Goal: Obtain resource: Obtain resource

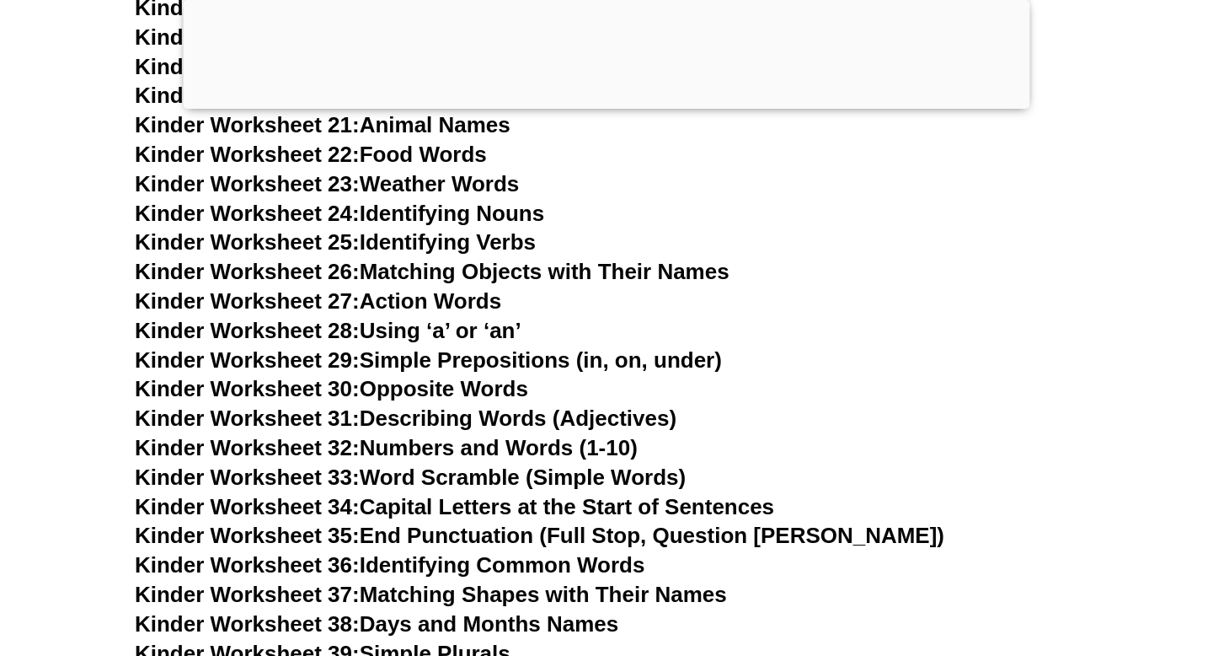
click at [419, 333] on link "Kinder Worksheet 28: Using ‘a’ or ‘an’" at bounding box center [328, 330] width 387 height 25
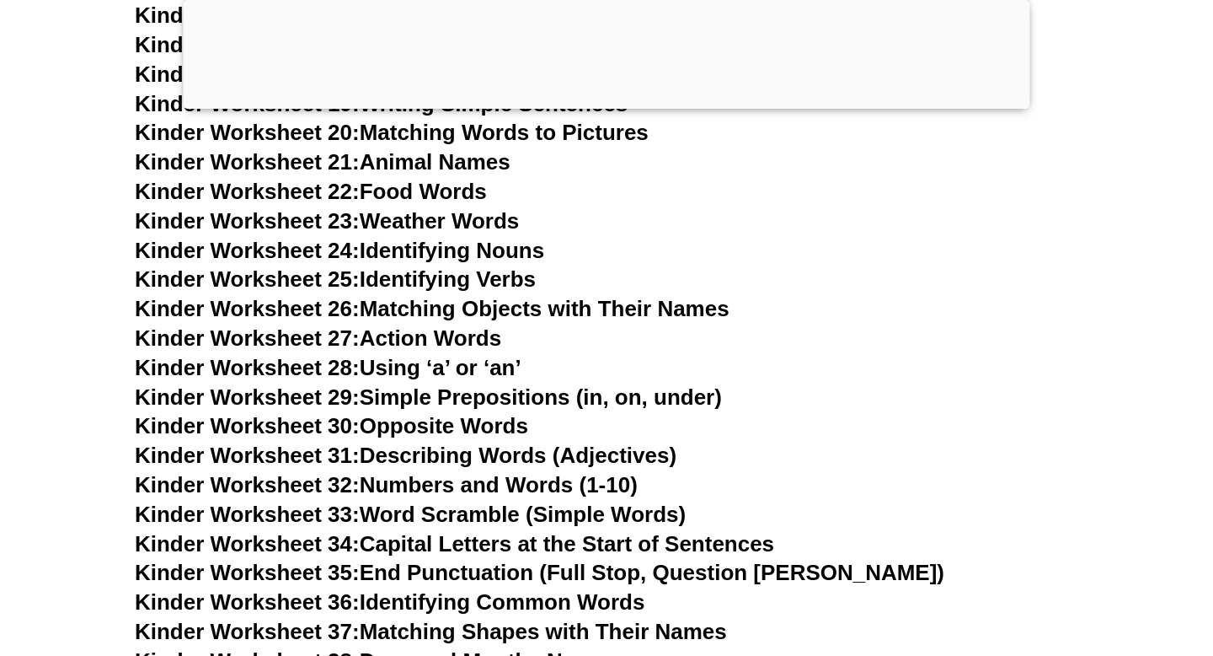
scroll to position [1172, 0]
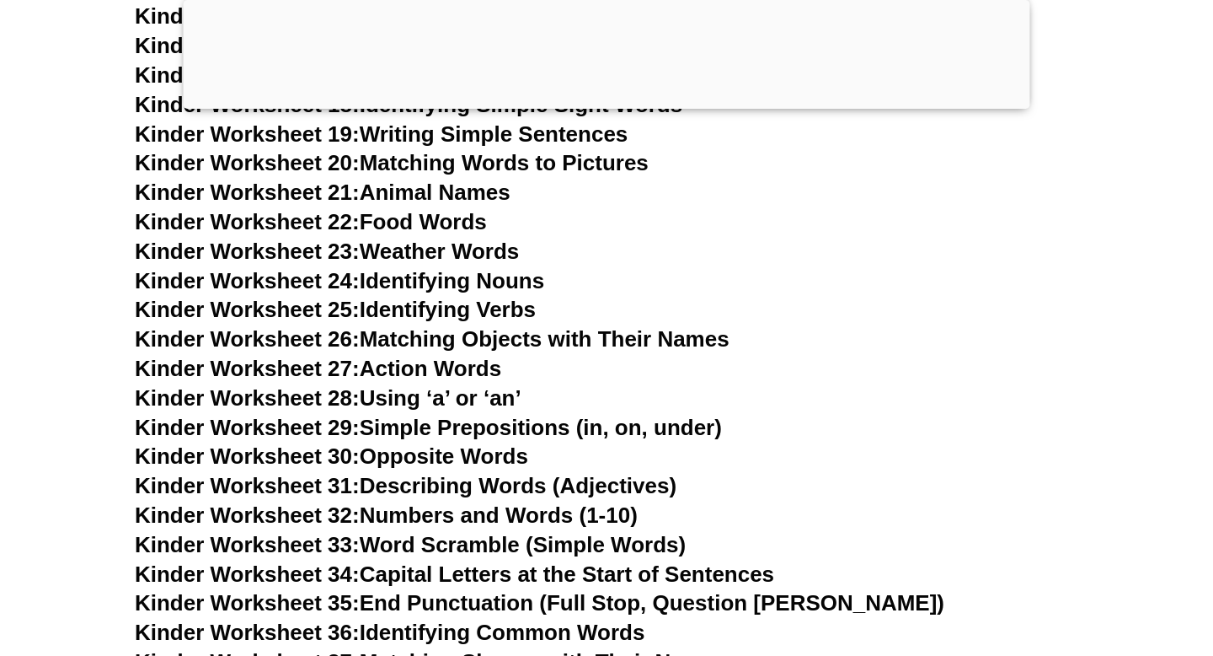
click at [458, 249] on link "Kinder Worksheet 23: Weather Words" at bounding box center [327, 250] width 384 height 25
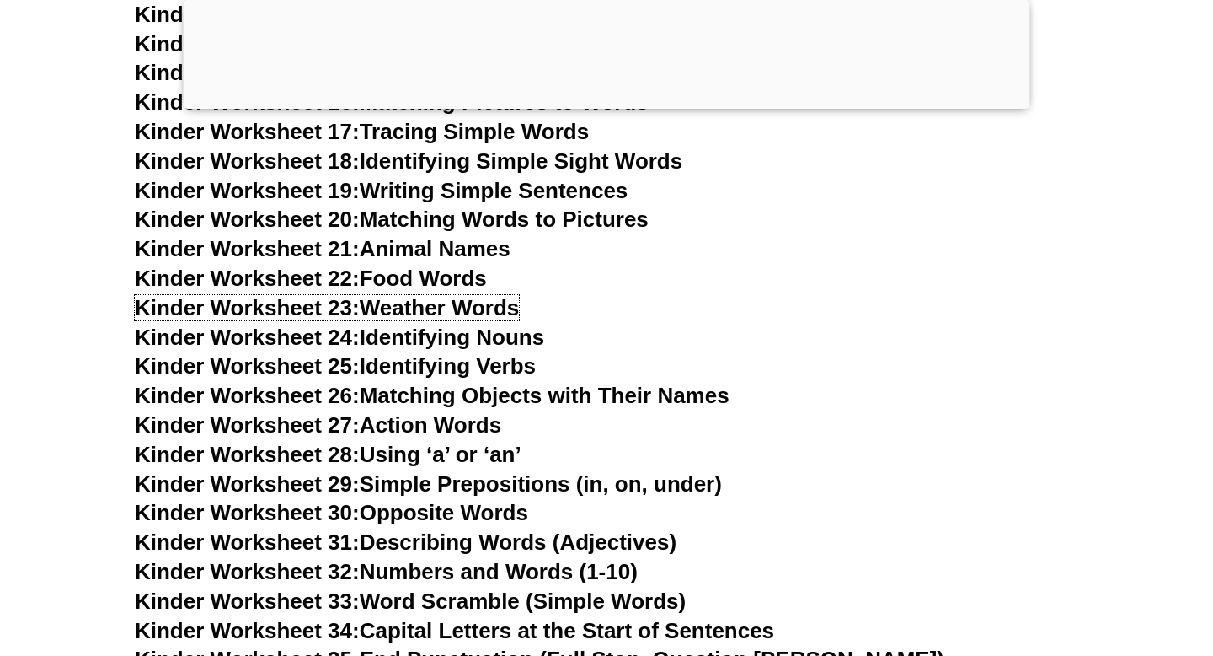
scroll to position [1143, 0]
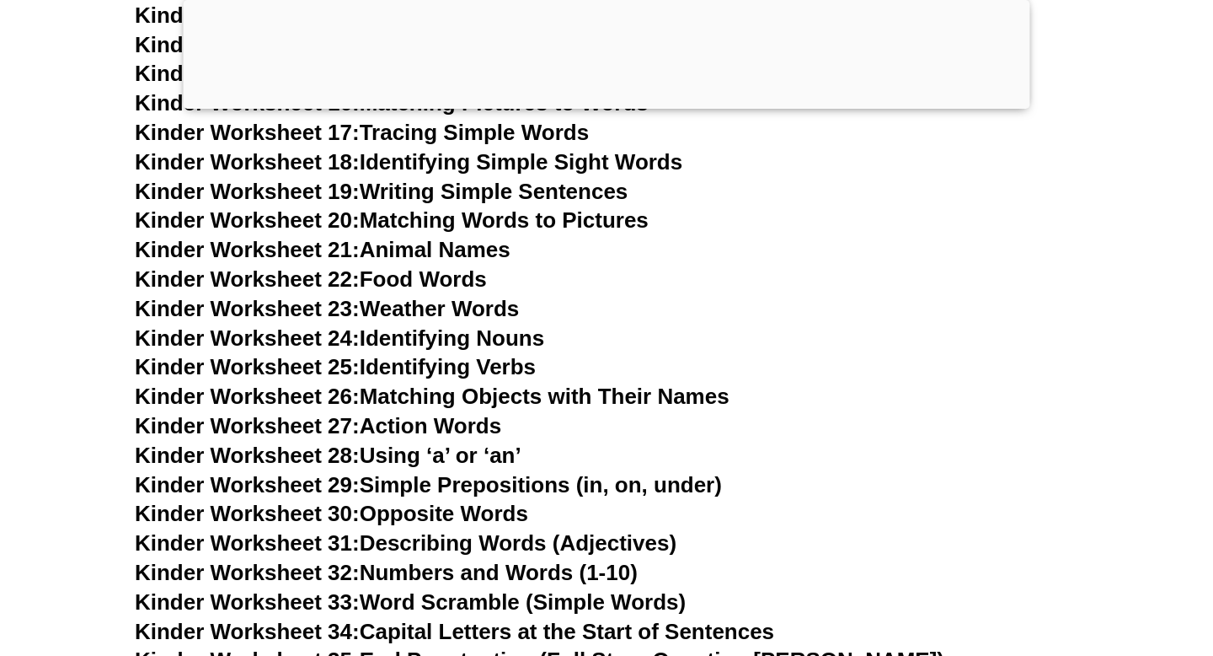
click at [460, 212] on link "Kinder Worksheet 20: Matching Words to Pictures" at bounding box center [392, 219] width 514 height 25
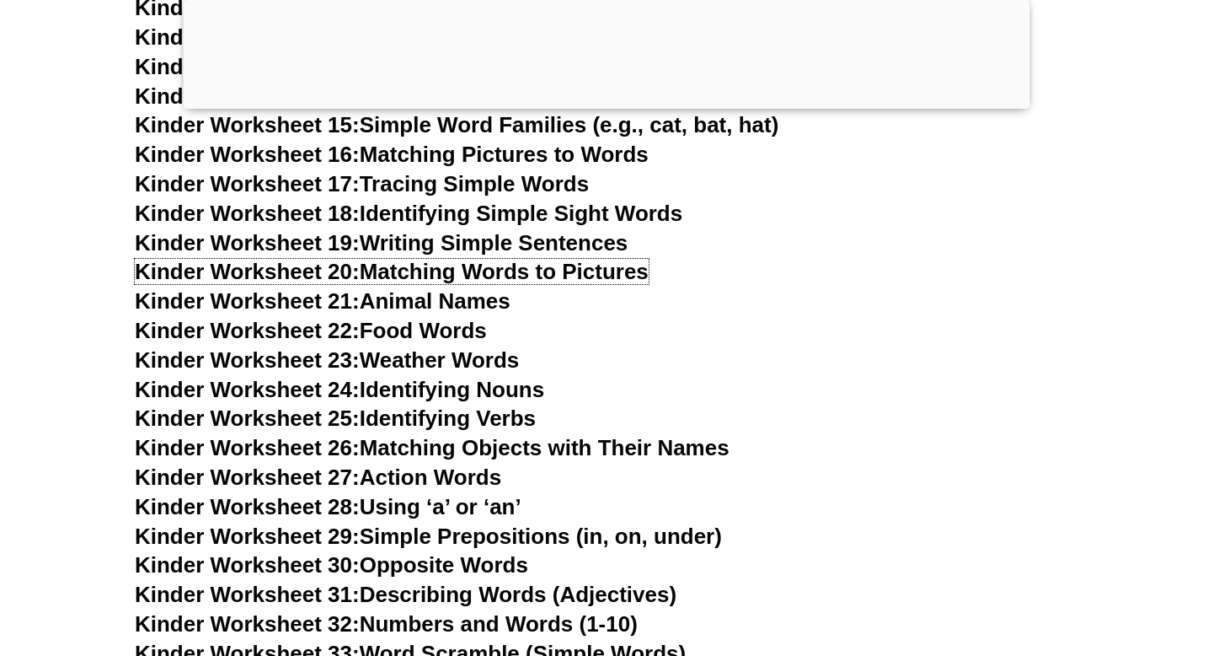
scroll to position [1113, 0]
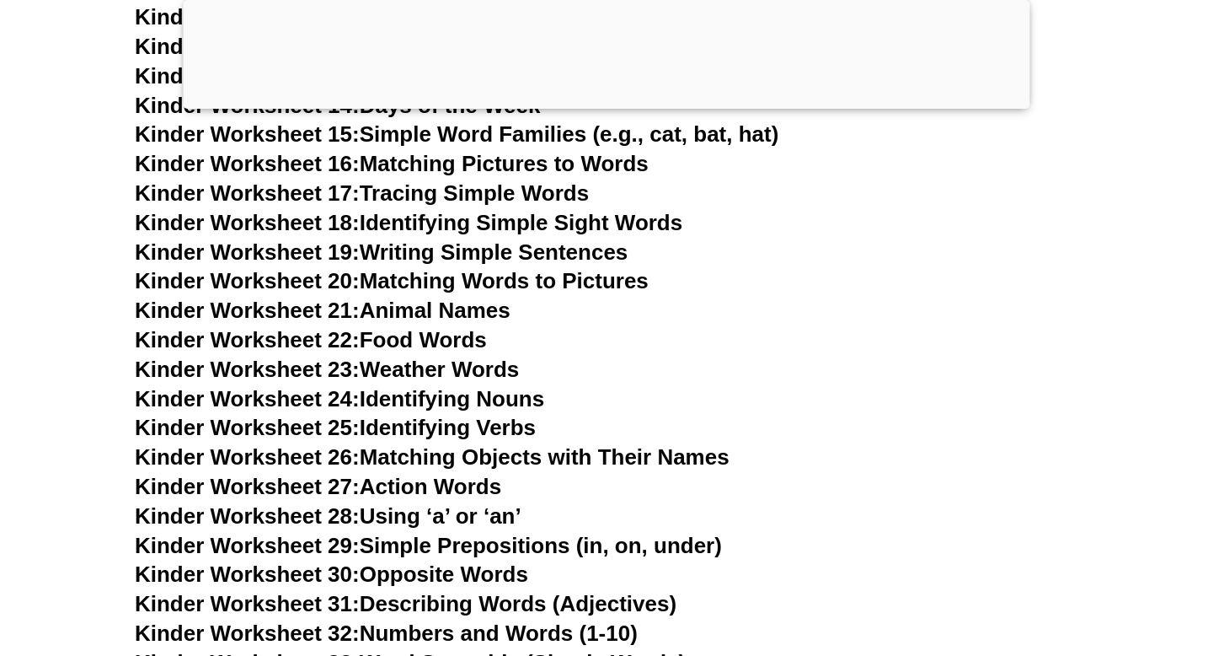
click at [492, 252] on link "Kinder Worksheet 19: Writing Simple Sentences" at bounding box center [381, 251] width 493 height 25
click at [473, 249] on link "Kinder Worksheet 19: Writing Simple Sentences" at bounding box center [381, 251] width 493 height 25
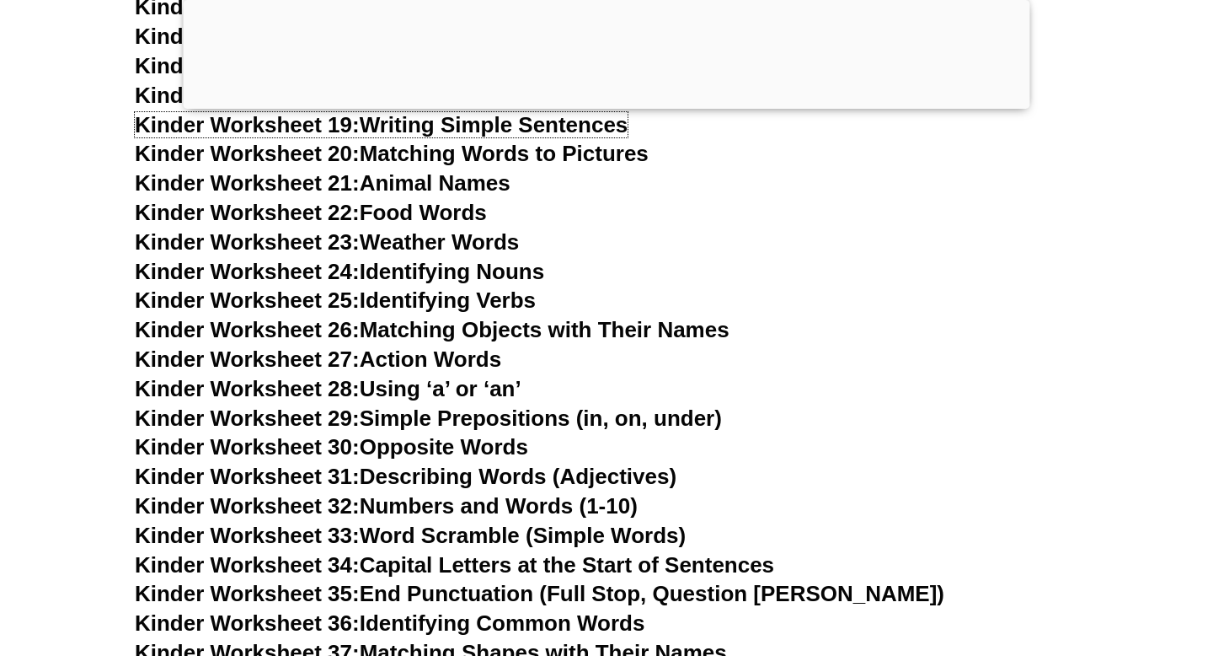
scroll to position [1266, 0]
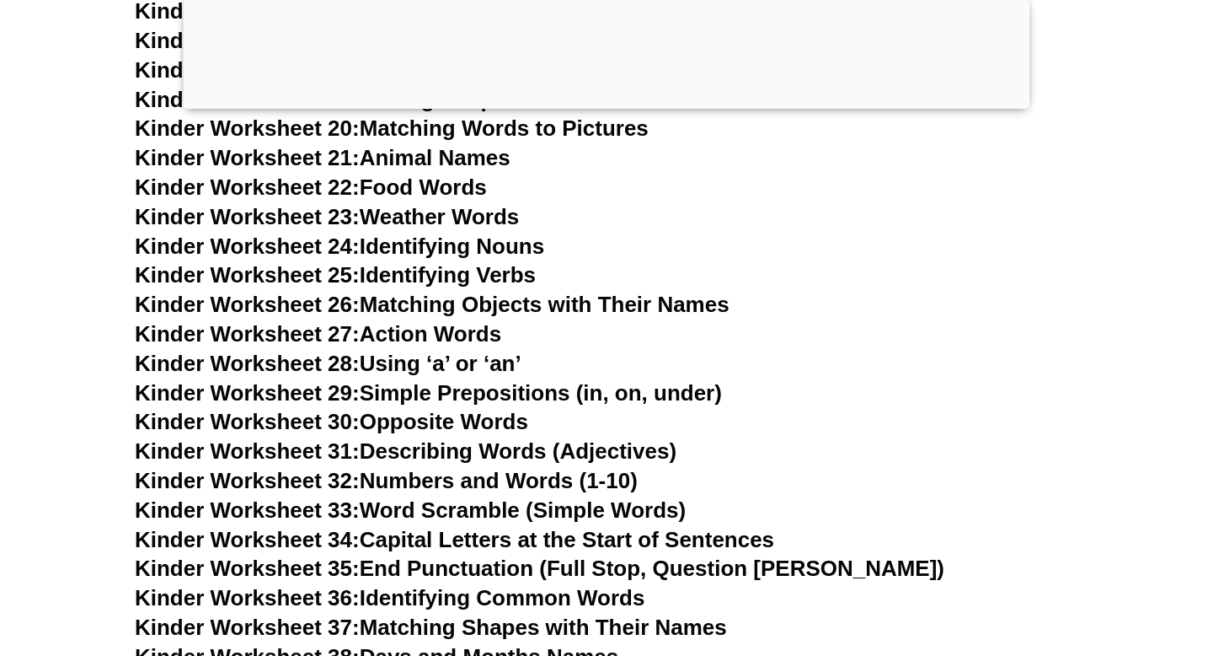
click at [483, 297] on link "Kinder Worksheet 26: Matching Objects with Their Names" at bounding box center [432, 304] width 595 height 25
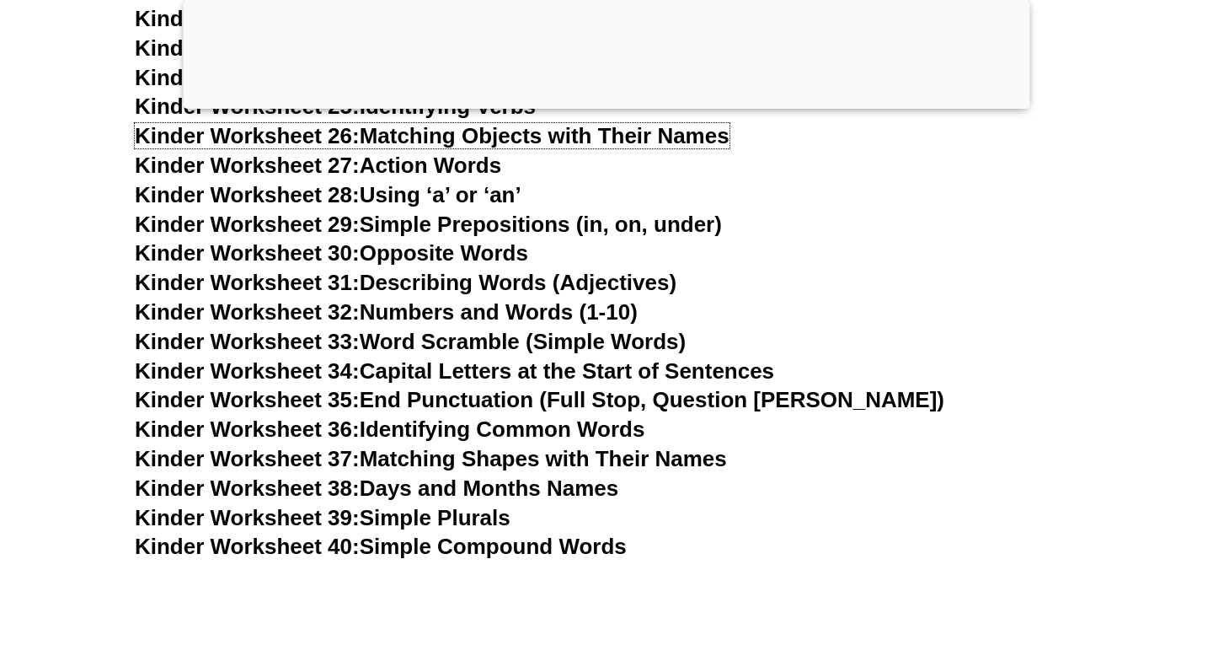
scroll to position [1438, 0]
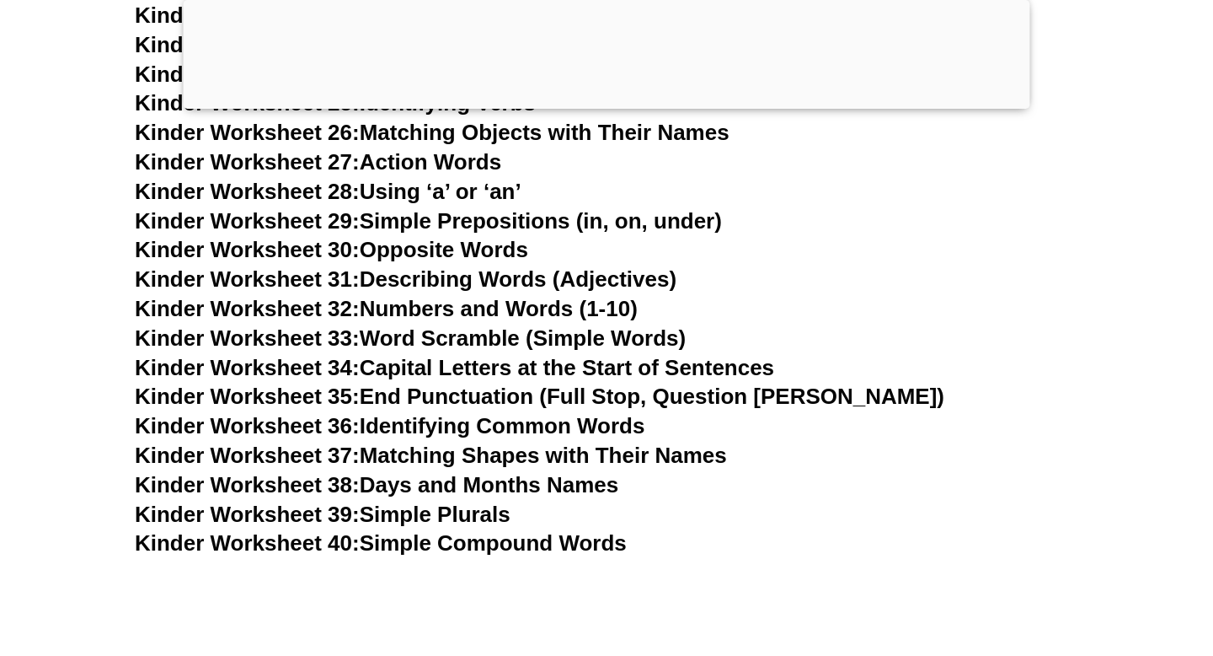
click at [476, 335] on link "Kinder Worksheet 33: Word Scramble (Simple Words)" at bounding box center [410, 337] width 551 height 25
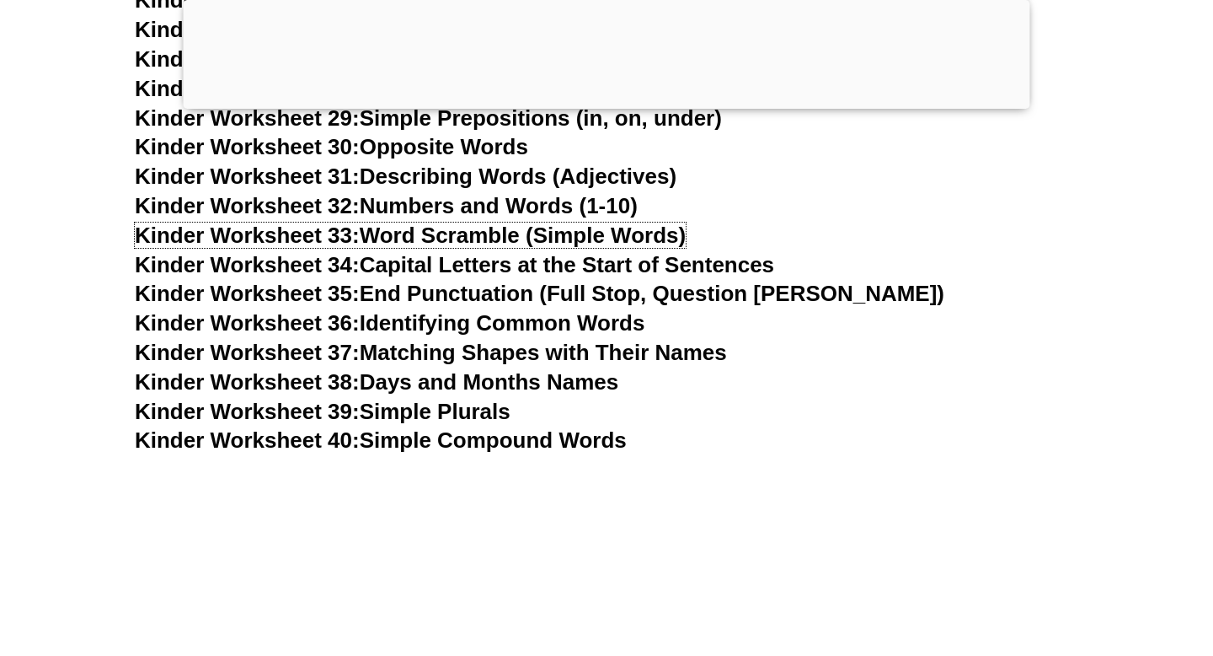
scroll to position [1550, 0]
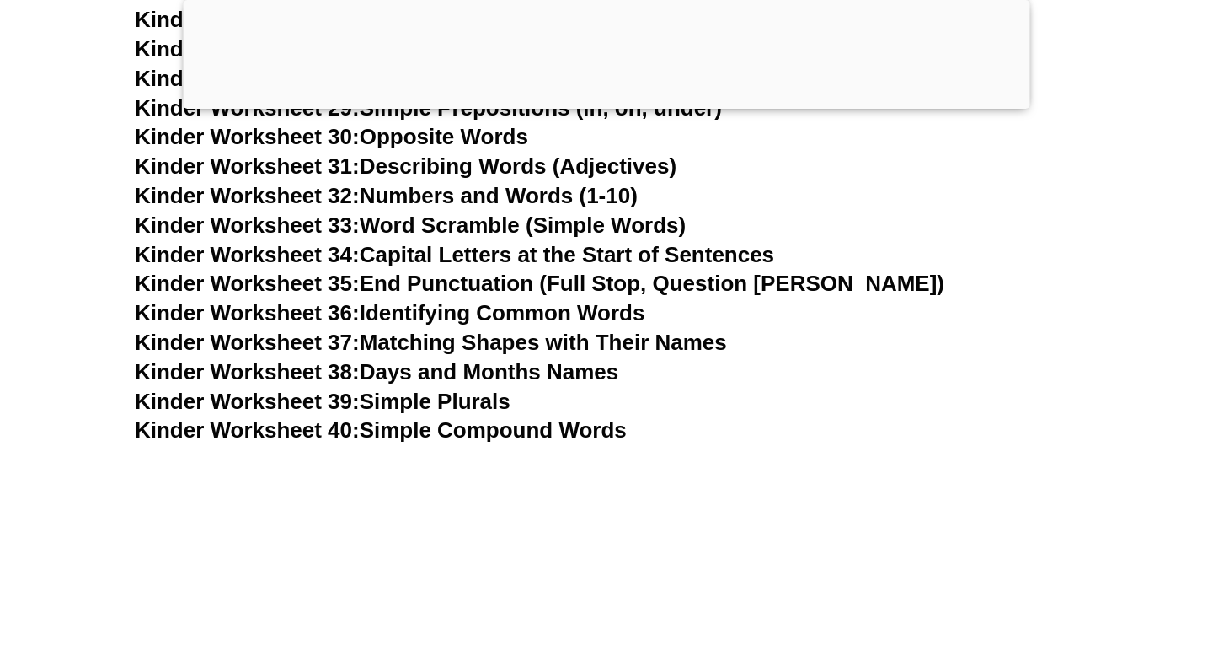
click at [487, 336] on link "Kinder Worksheet 37: Matching Shapes with Their Names" at bounding box center [431, 341] width 592 height 25
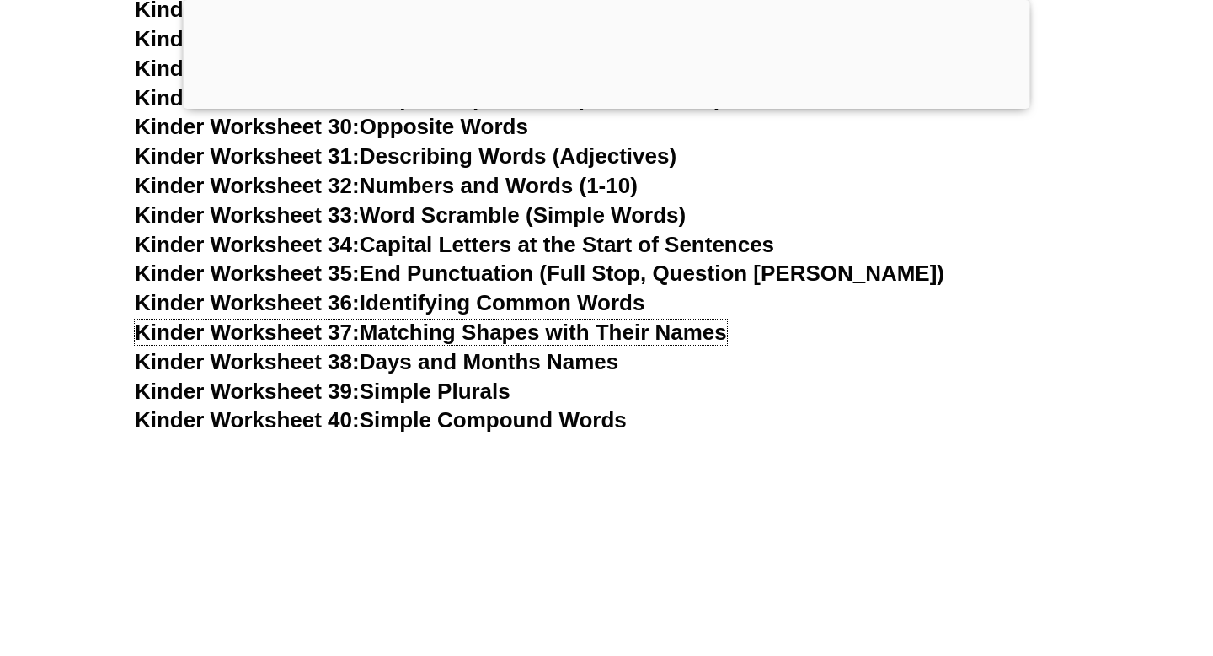
scroll to position [1565, 0]
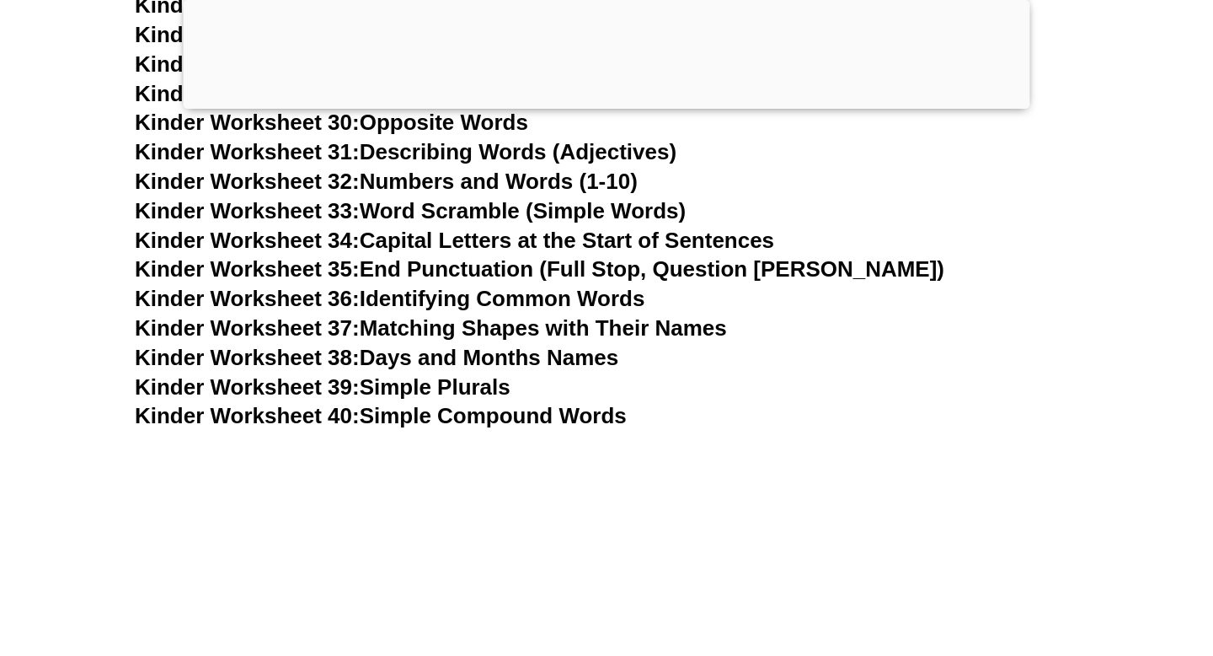
click at [490, 383] on link "Kinder Worksheet 39: Simple Plurals" at bounding box center [323, 386] width 376 height 25
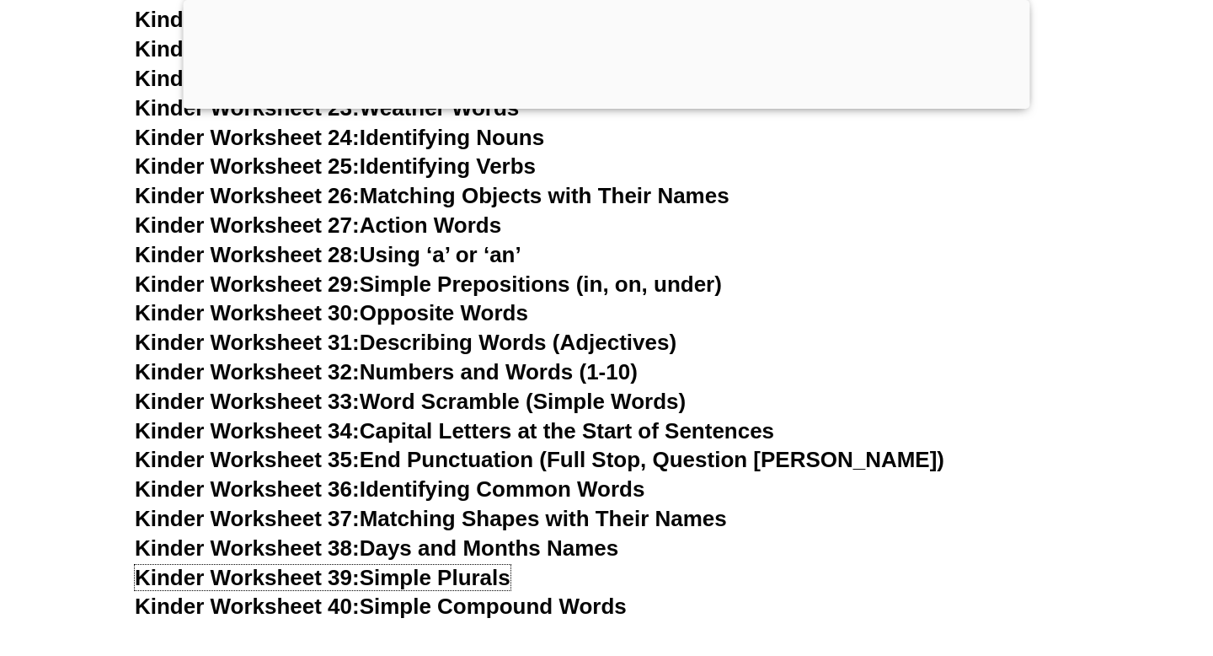
scroll to position [1406, 0]
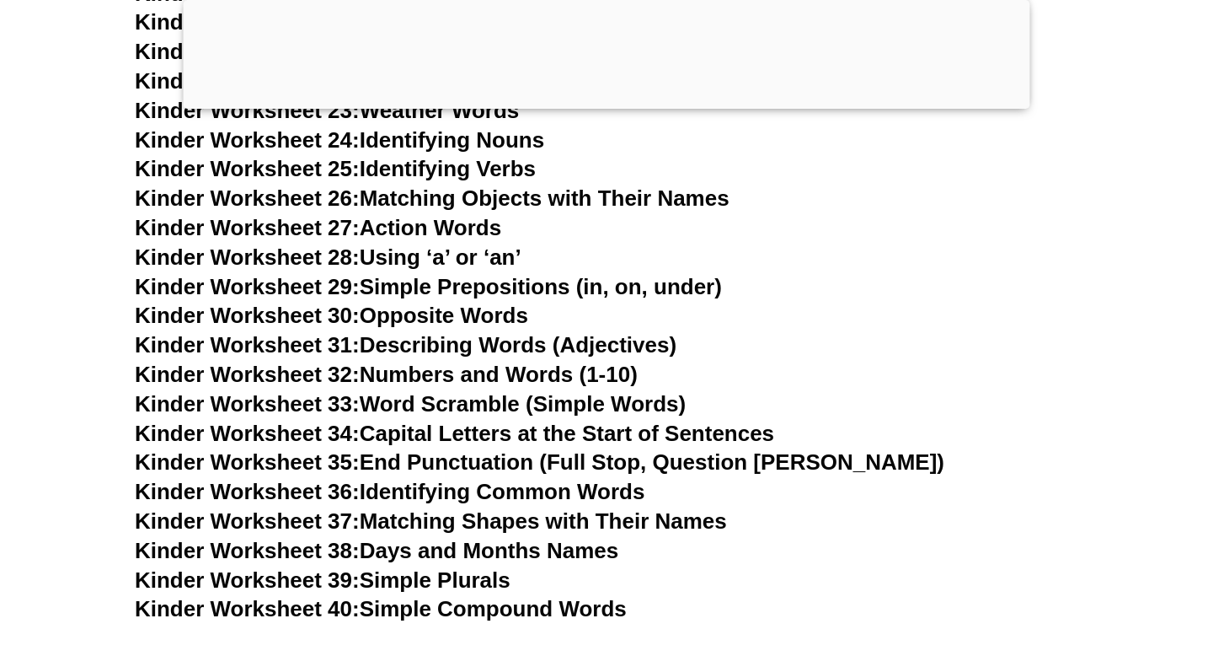
click at [602, 104] on div at bounding box center [607, 104] width 847 height 0
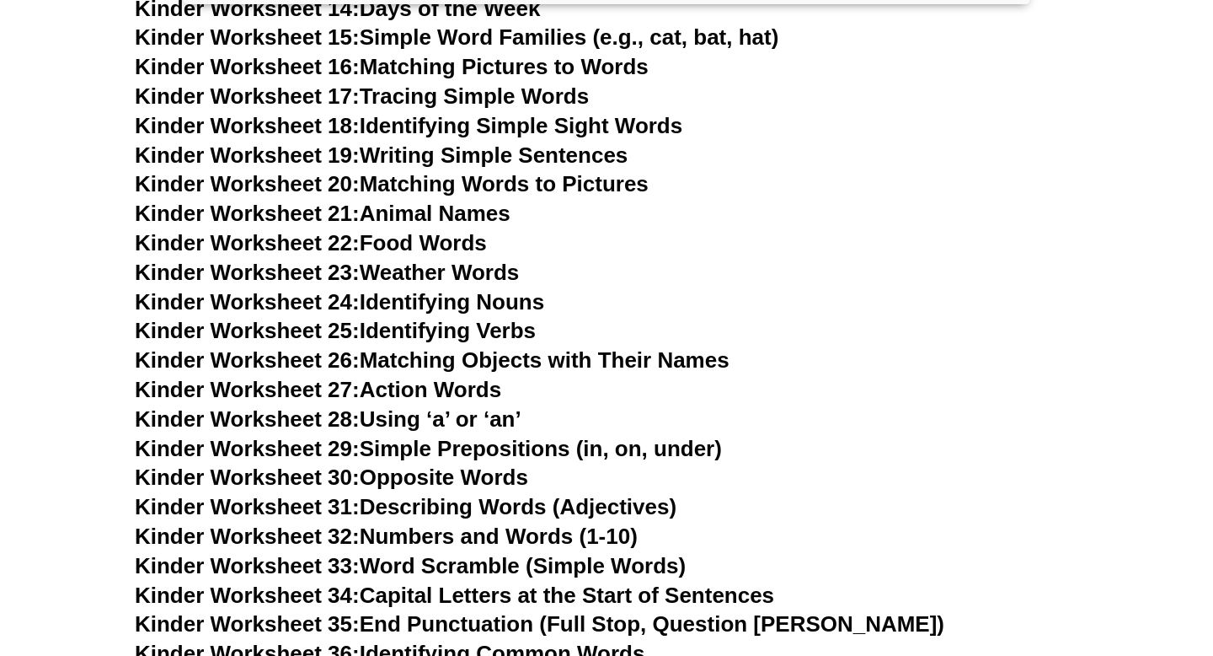
scroll to position [1135, 0]
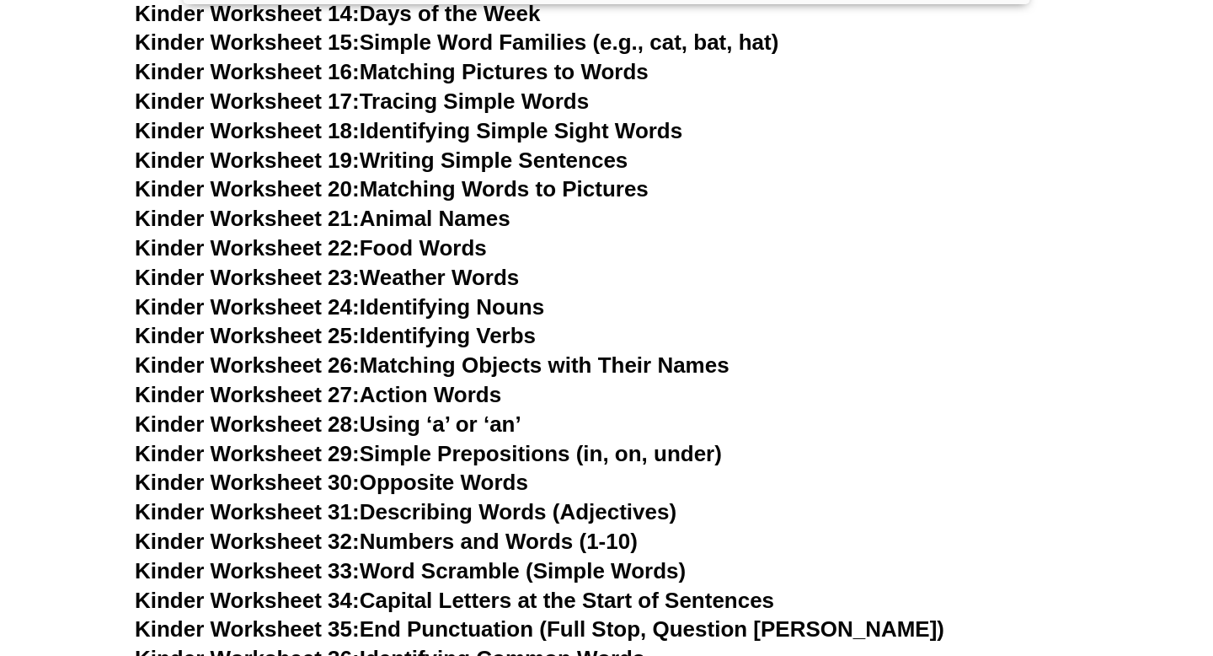
click at [533, 97] on link "Kinder Worksheet 17: Tracing Simple Words" at bounding box center [362, 100] width 454 height 25
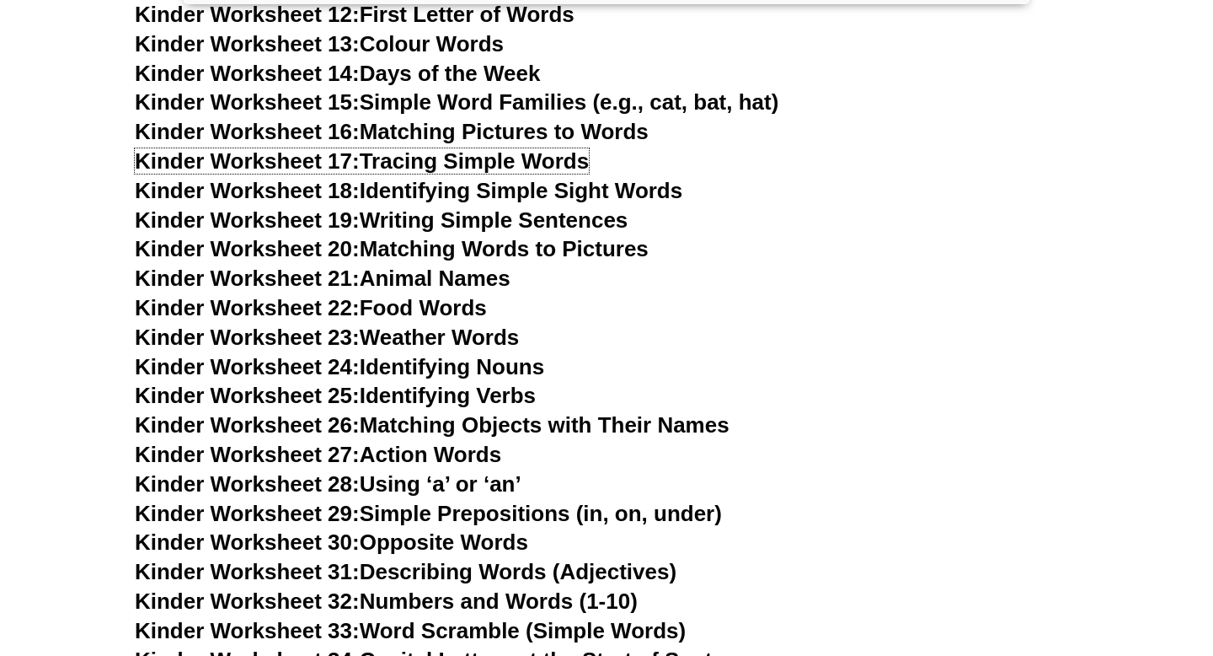
scroll to position [1063, 0]
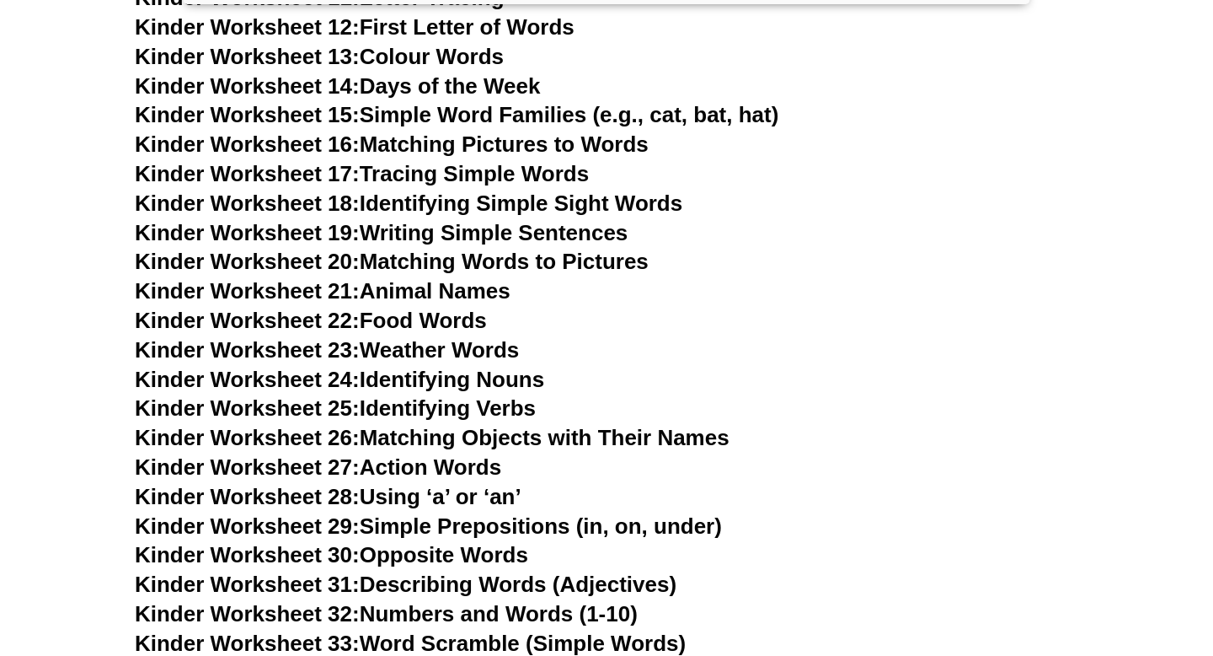
click at [464, 88] on link "Kinder Worksheet 14: Days of the Week" at bounding box center [337, 85] width 405 height 25
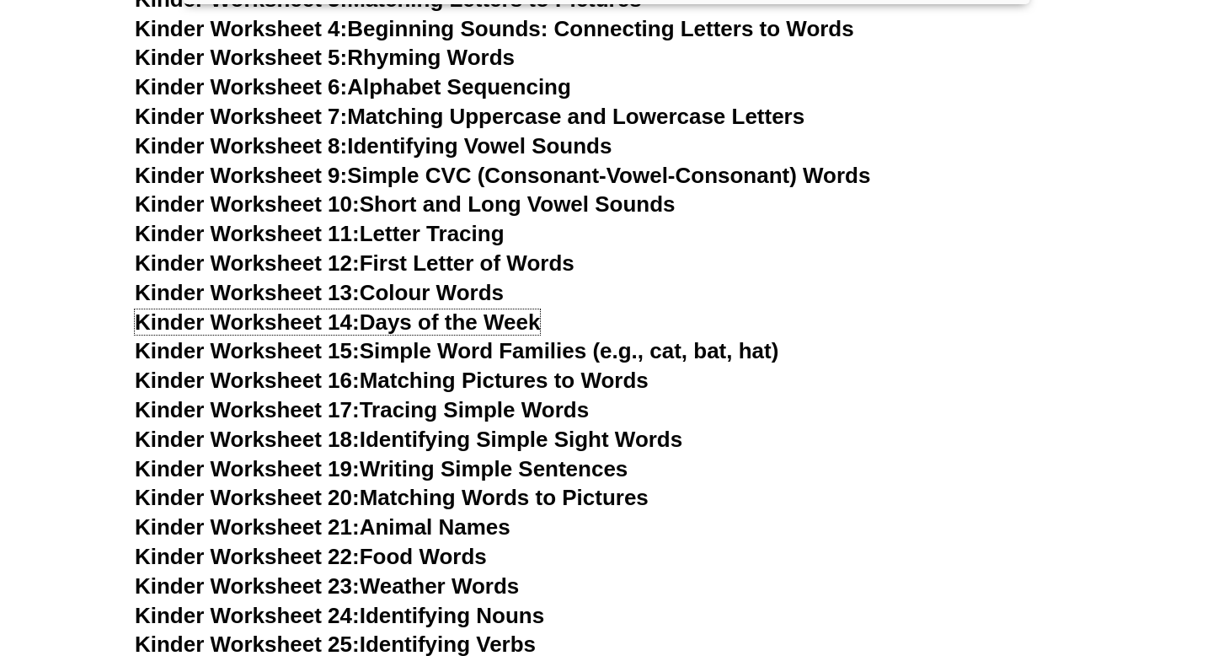
scroll to position [811, 0]
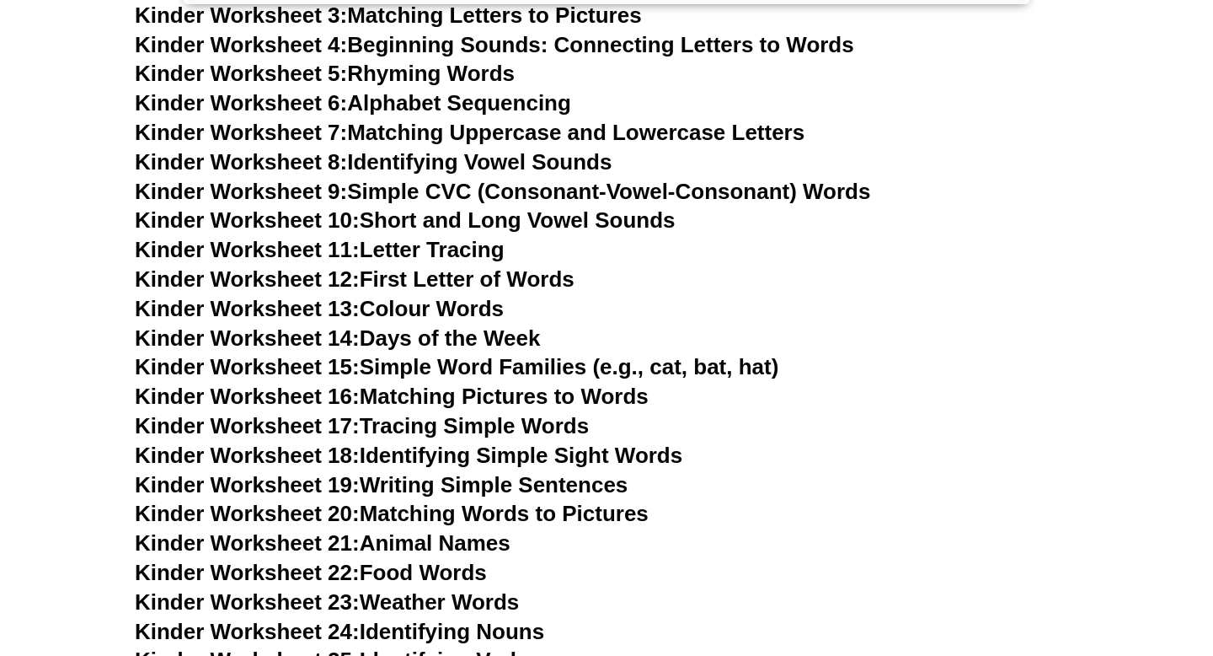
click at [474, 103] on link "Kinder Worksheet 6: Alphabet Sequencing" at bounding box center [353, 102] width 436 height 25
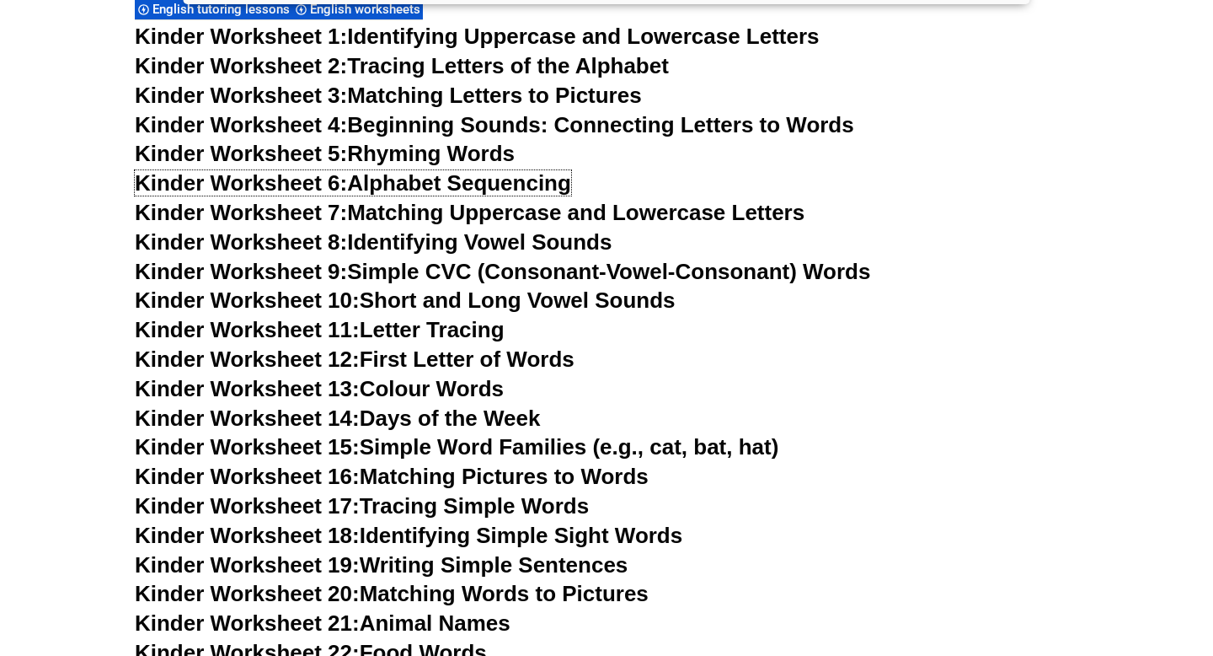
scroll to position [709, 0]
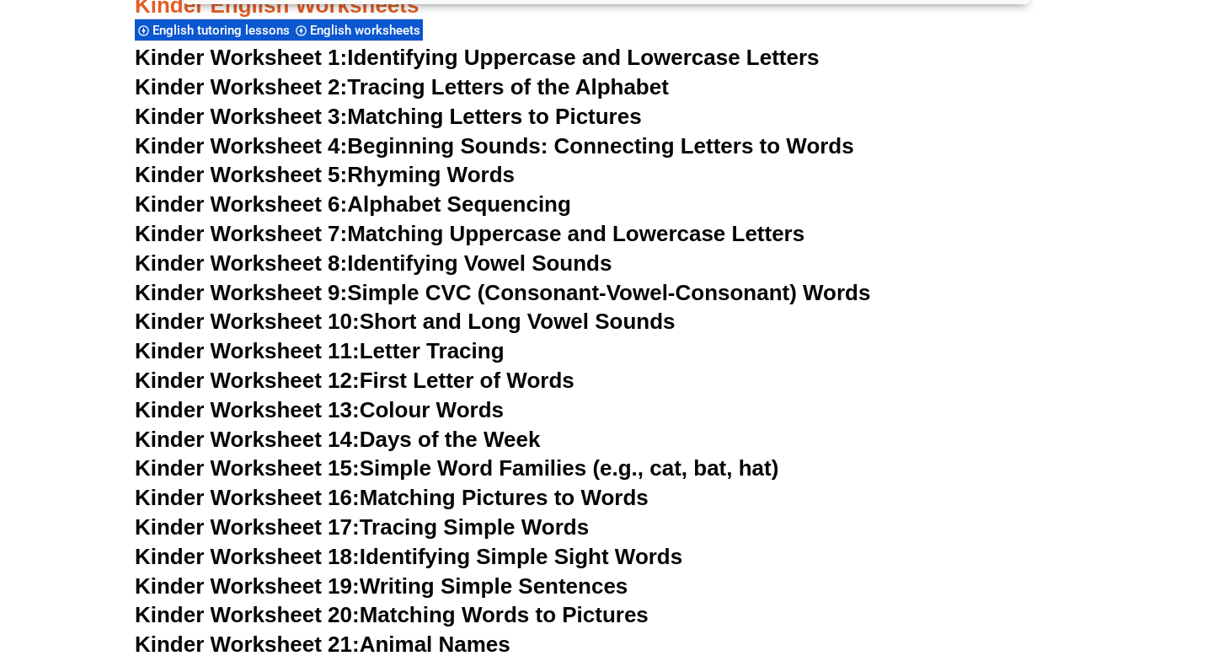
click at [504, 113] on link "Kinder Worksheet 3: Matching Letters to Pictures" at bounding box center [388, 116] width 507 height 25
click at [492, 87] on link "Kinder Worksheet 2: Tracing Letters of the Alphabet" at bounding box center [402, 86] width 534 height 25
click at [448, 143] on link "Kinder Worksheet 4: Beginning Sounds: Connecting Letters to Words" at bounding box center [495, 145] width 720 height 25
click at [457, 175] on link "Kinder Worksheet 5: Rhyming Words" at bounding box center [325, 174] width 380 height 25
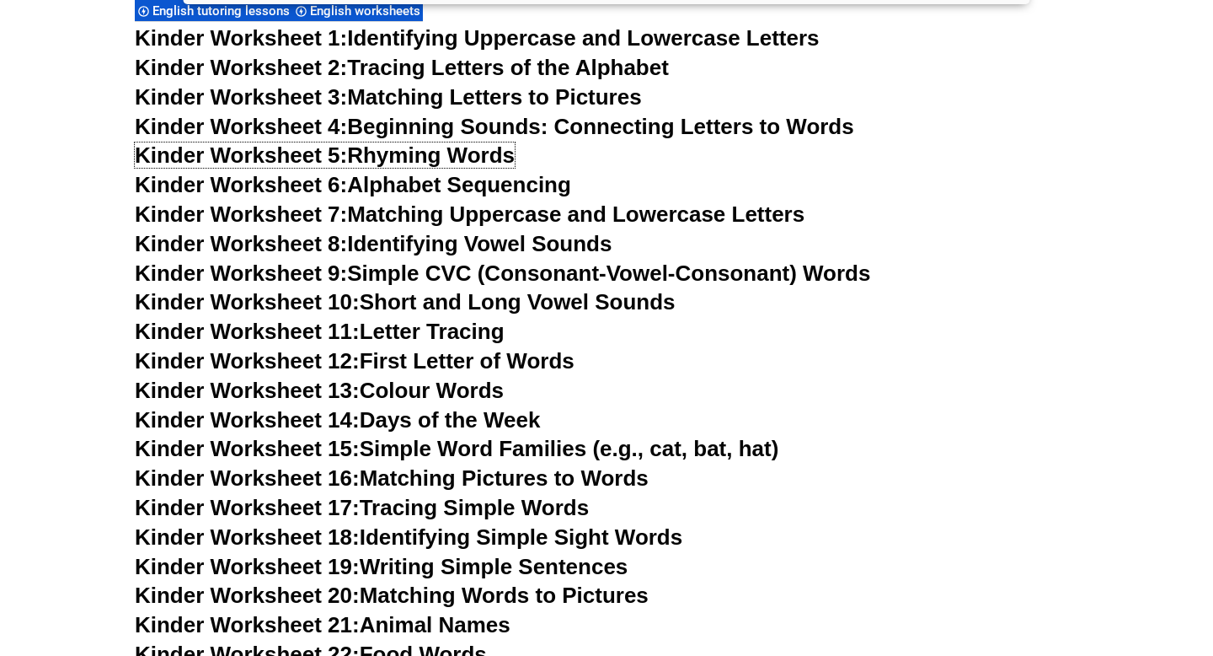
scroll to position [733, 0]
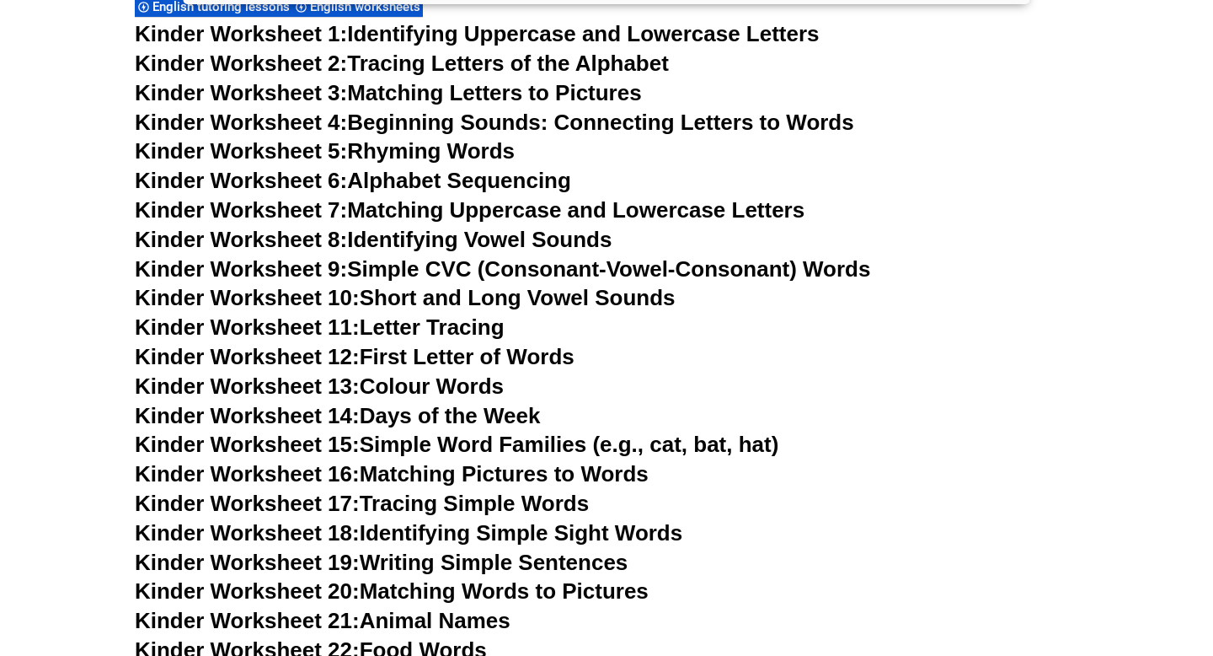
click at [517, 170] on link "Kinder Worksheet 6: Alphabet Sequencing" at bounding box center [353, 180] width 436 height 25
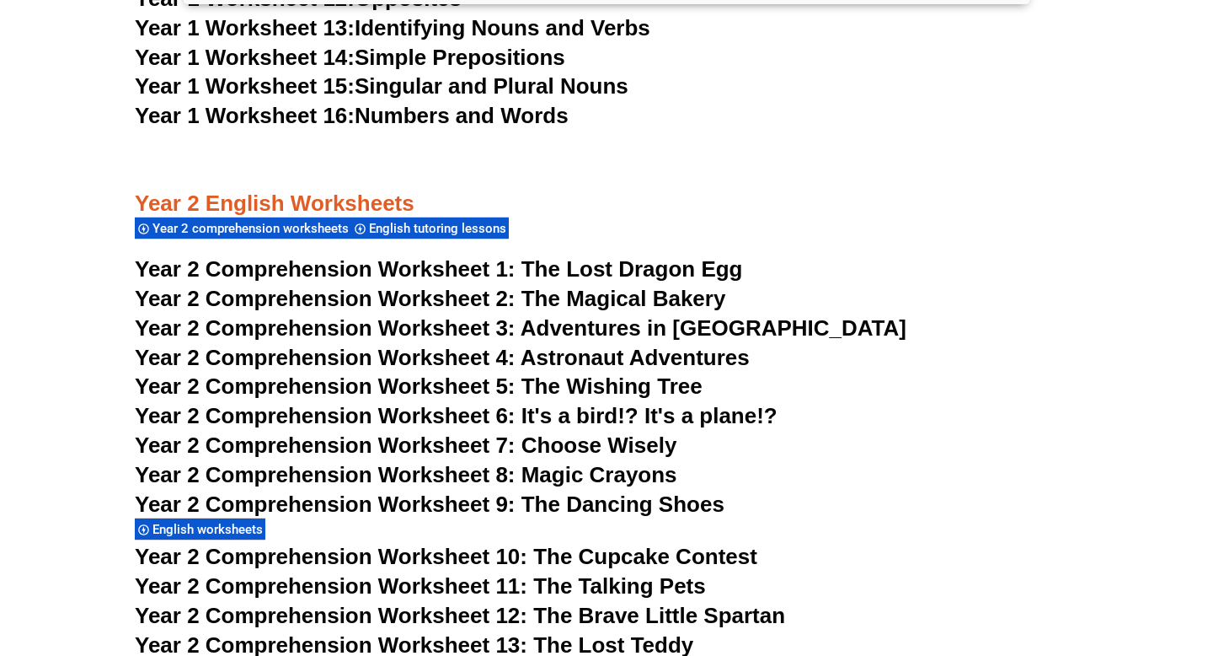
scroll to position [3679, 0]
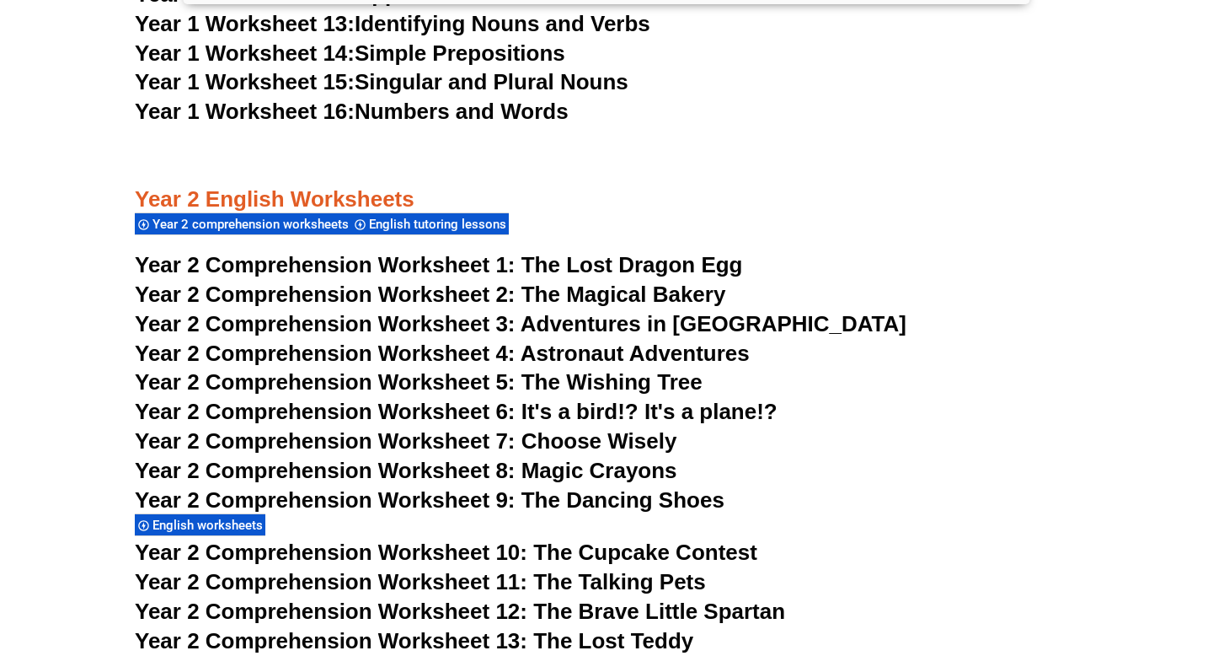
click at [467, 263] on span "Year 2 Comprehension Worksheet 1:" at bounding box center [325, 264] width 381 height 25
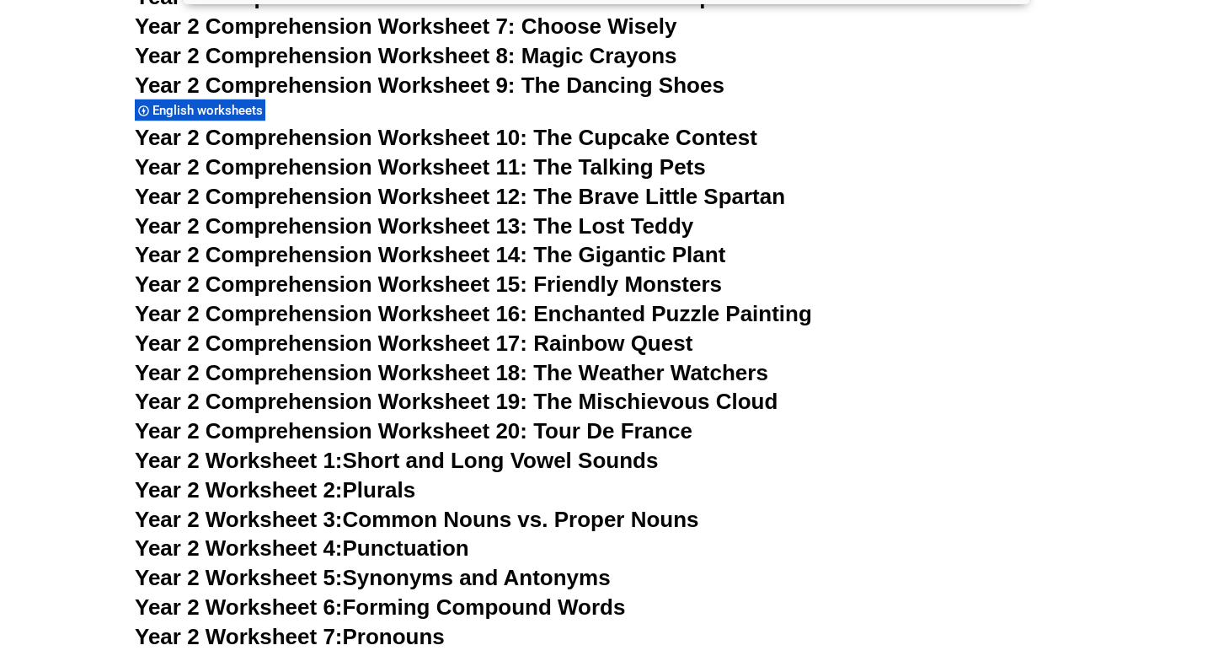
scroll to position [4117, 0]
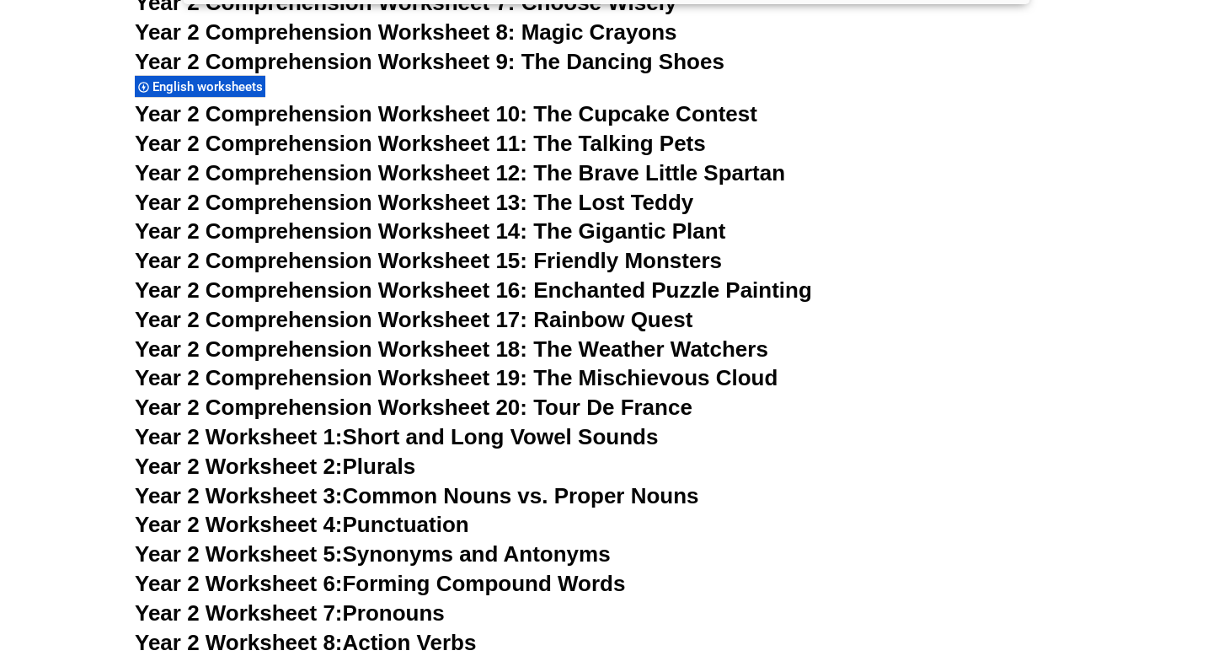
click at [415, 527] on link "Year 2 Worksheet 4: Punctuation" at bounding box center [302, 523] width 335 height 25
click at [394, 463] on link "Year 2 Worksheet 2: Plurals" at bounding box center [275, 465] width 281 height 25
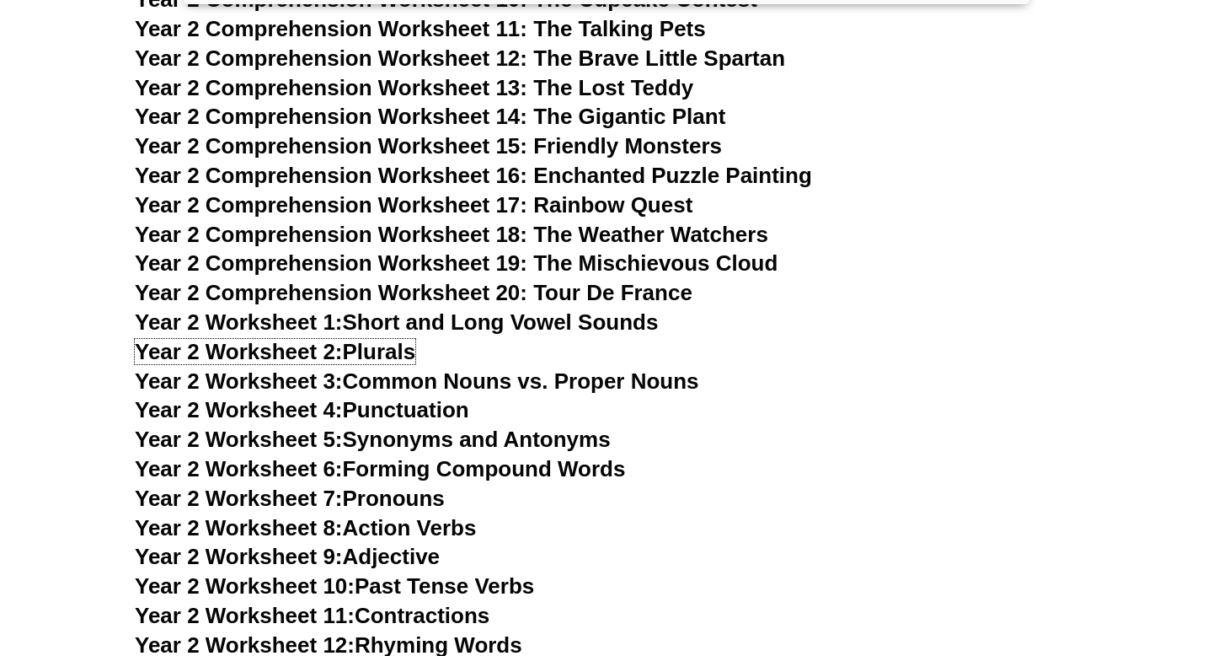
scroll to position [4264, 0]
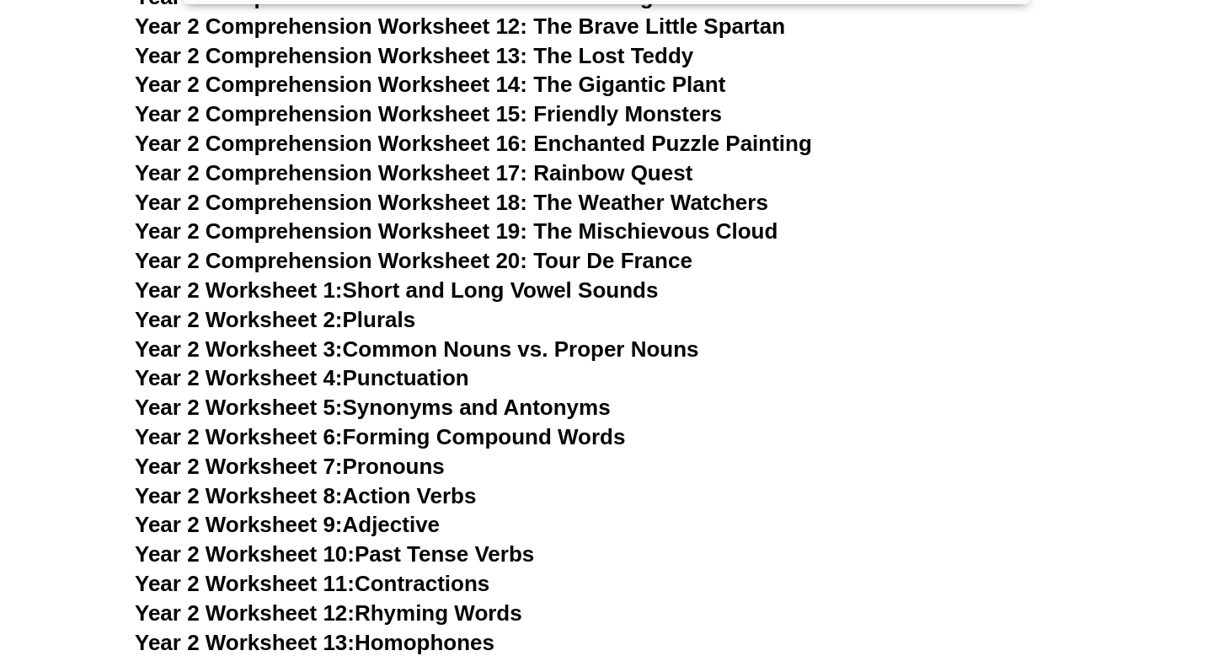
click at [448, 443] on link "Year 2 Worksheet 6: Forming Compound Words" at bounding box center [380, 436] width 490 height 25
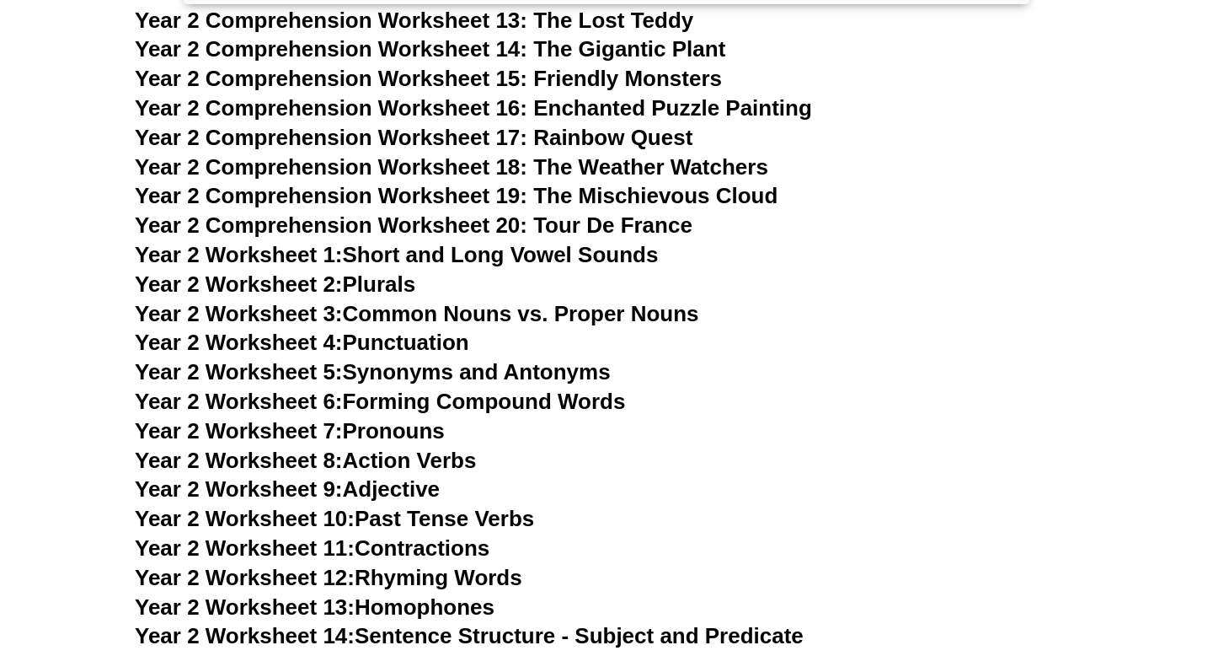
scroll to position [4305, 0]
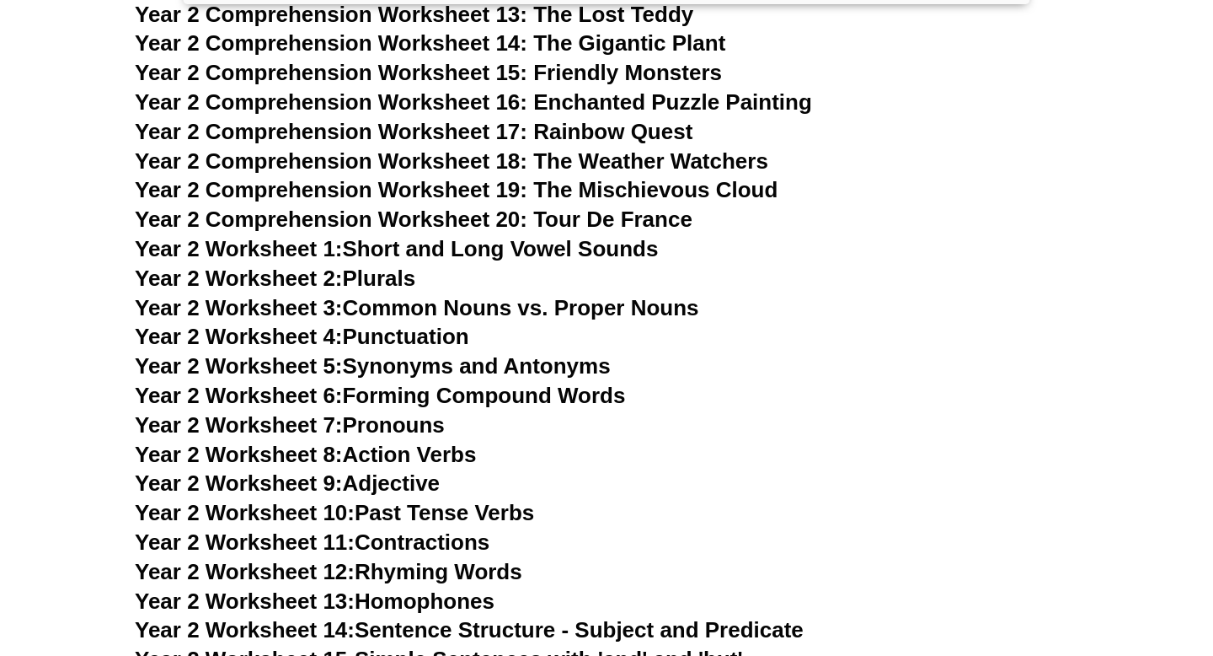
click at [420, 454] on link "Year 2 Worksheet 8: Action Verbs" at bounding box center [305, 454] width 341 height 25
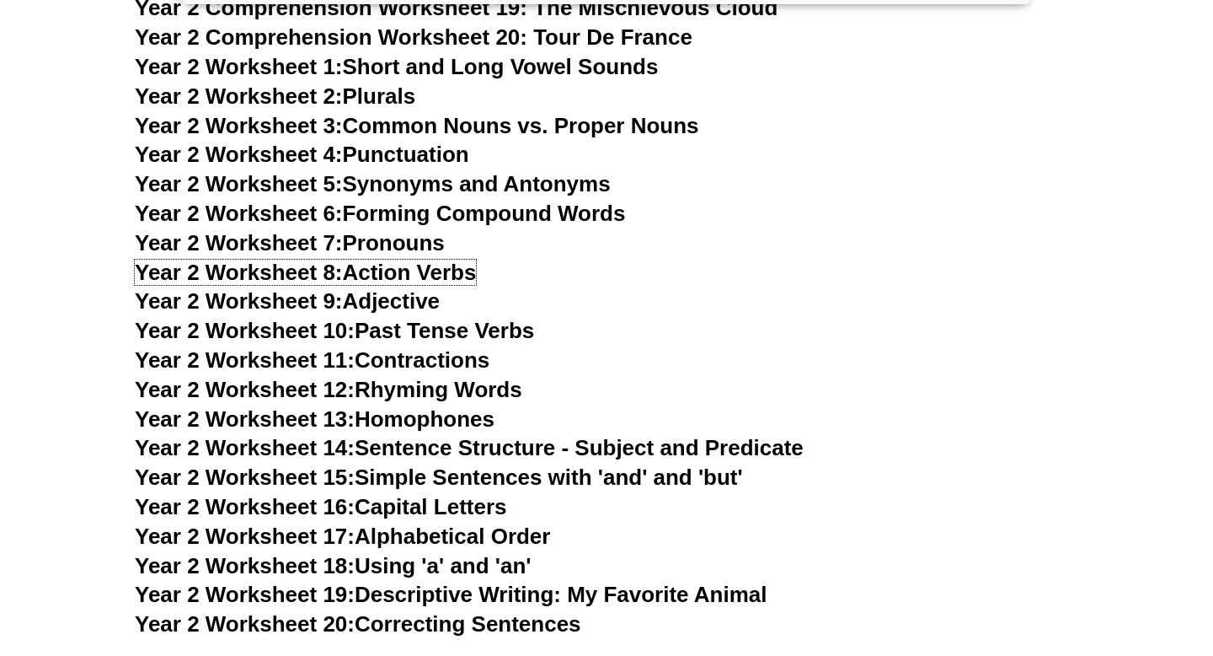
scroll to position [4500, 0]
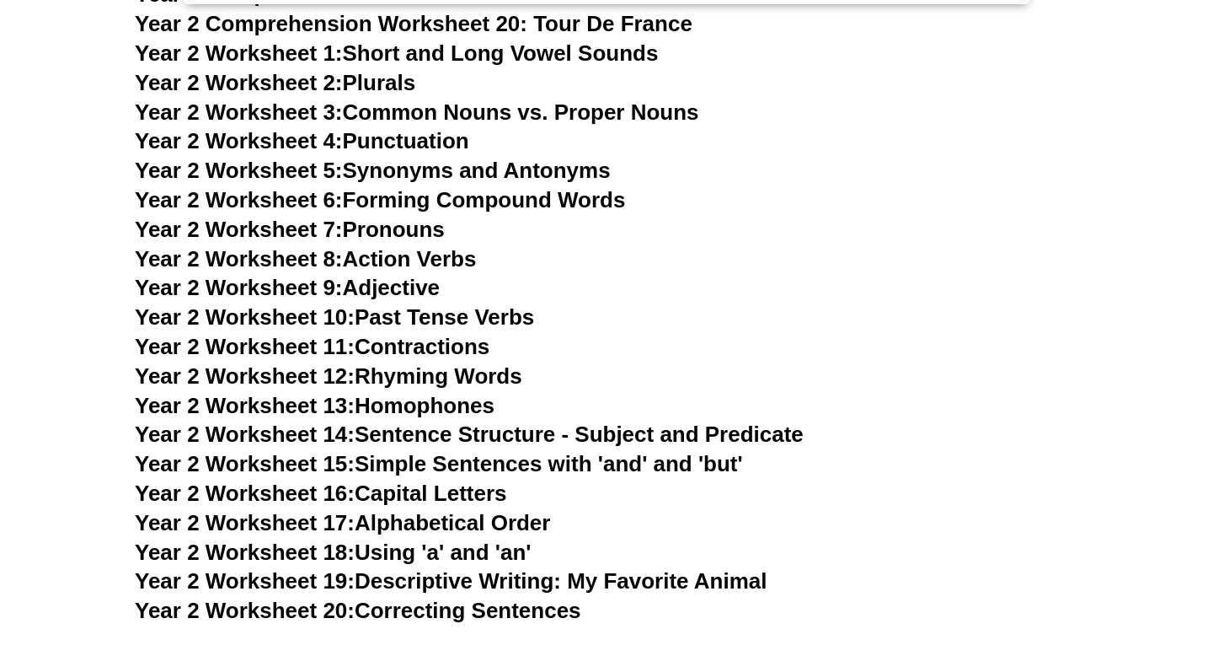
click at [440, 400] on link "Year 2 Worksheet 13: Homophones" at bounding box center [315, 405] width 360 height 25
click at [450, 552] on link "Year 2 Worksheet 18: Using 'a' and 'an'" at bounding box center [333, 551] width 396 height 25
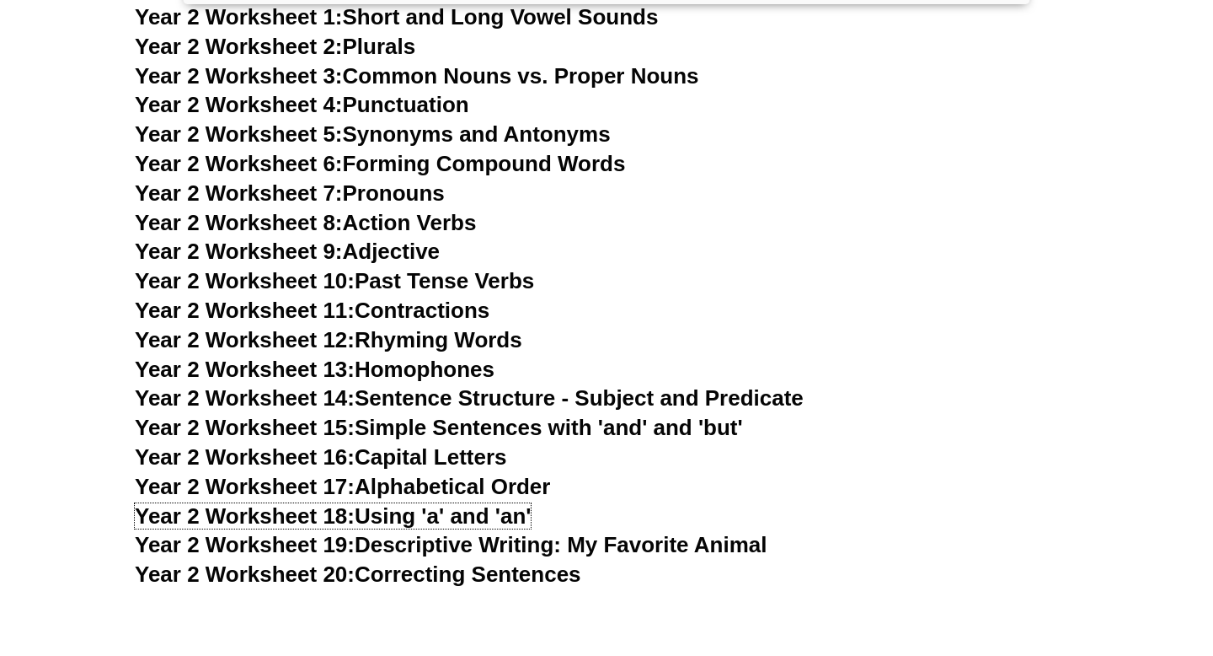
scroll to position [4539, 0]
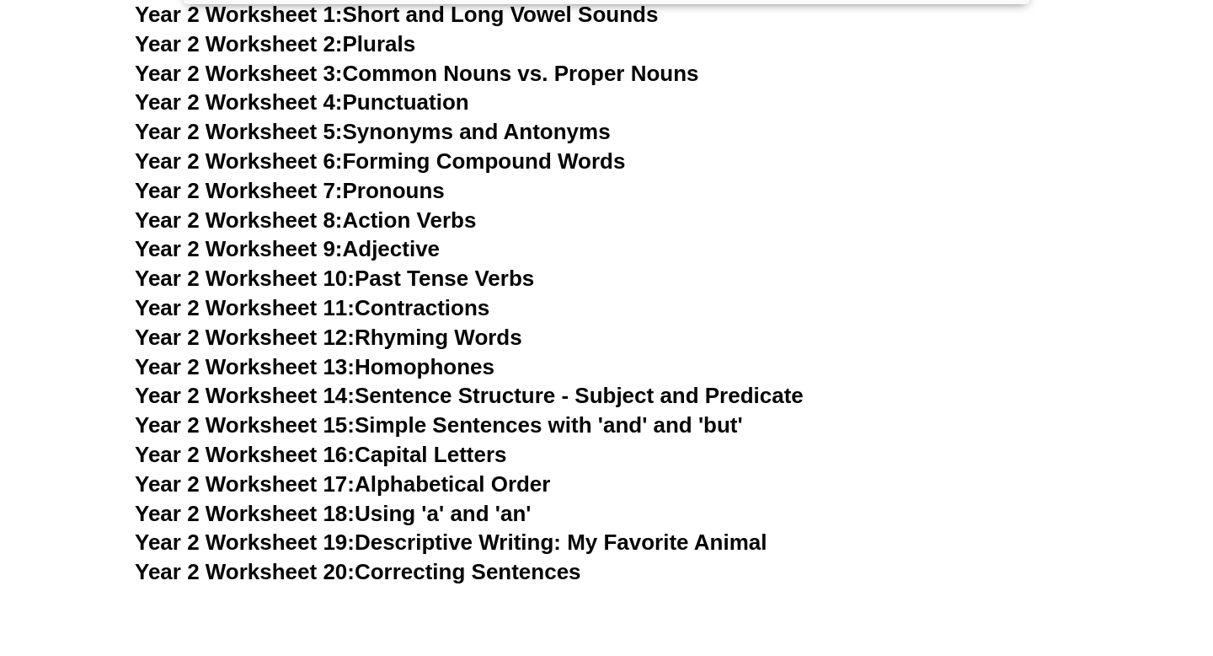
click at [462, 547] on link "Year 2 Worksheet 19: Descriptive Writing: My Favorite Animal" at bounding box center [451, 541] width 632 height 25
click at [458, 571] on link "Year 2 Worksheet 20: Correcting Sentences" at bounding box center [358, 571] width 447 height 25
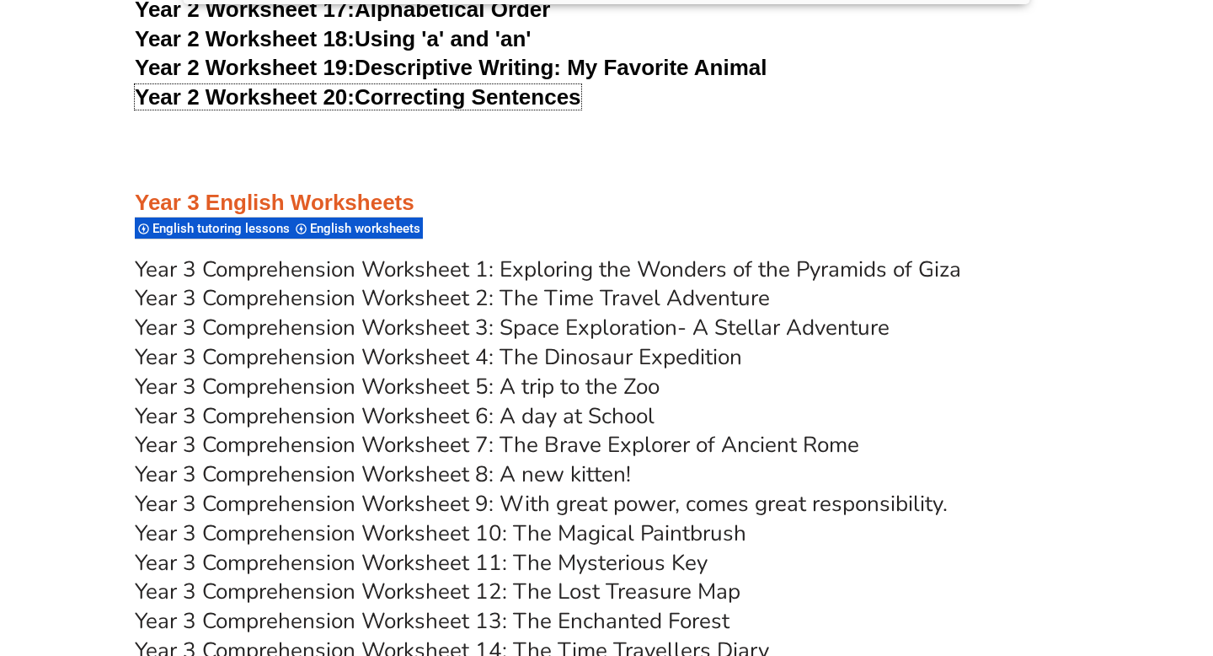
scroll to position [5049, 0]
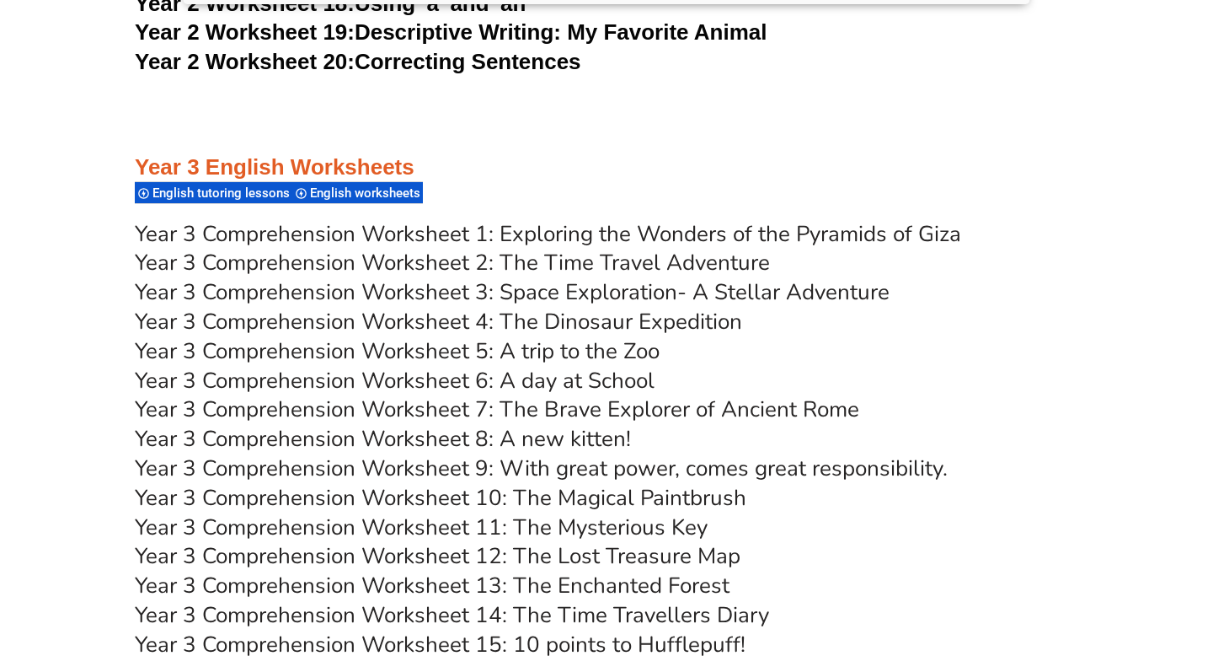
click at [458, 232] on link "Year 3 Comprehension Worksheet 1: Exploring the Wonders of the Pyramids of Giza" at bounding box center [548, 233] width 827 height 29
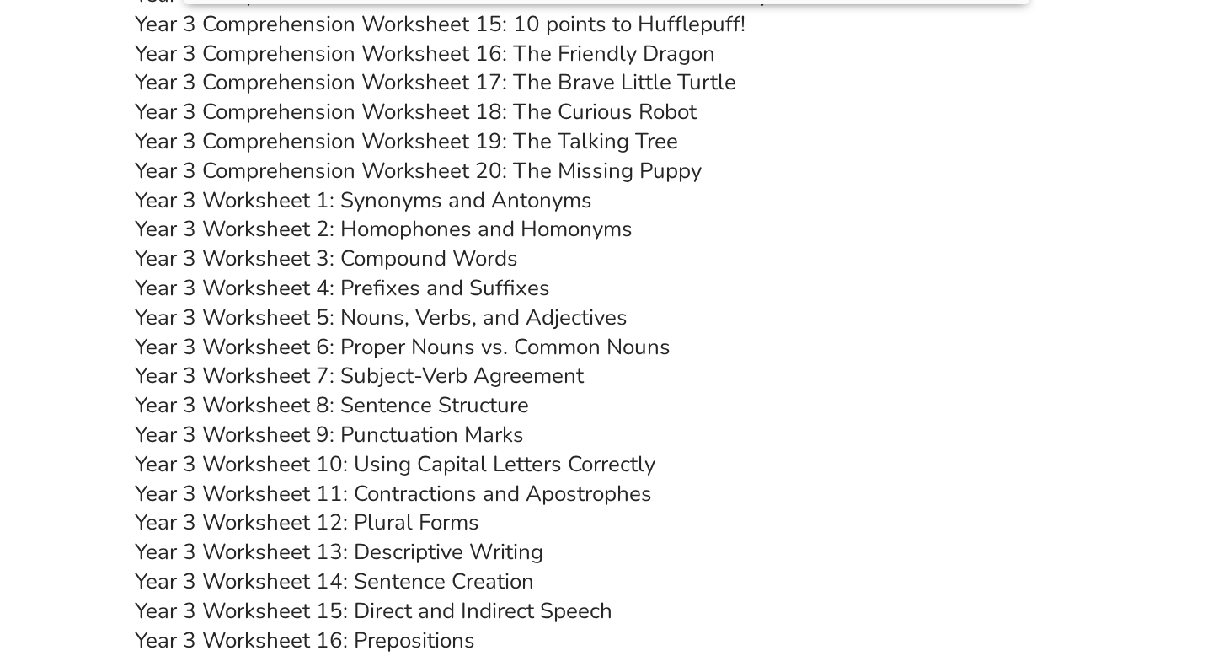
scroll to position [5672, 0]
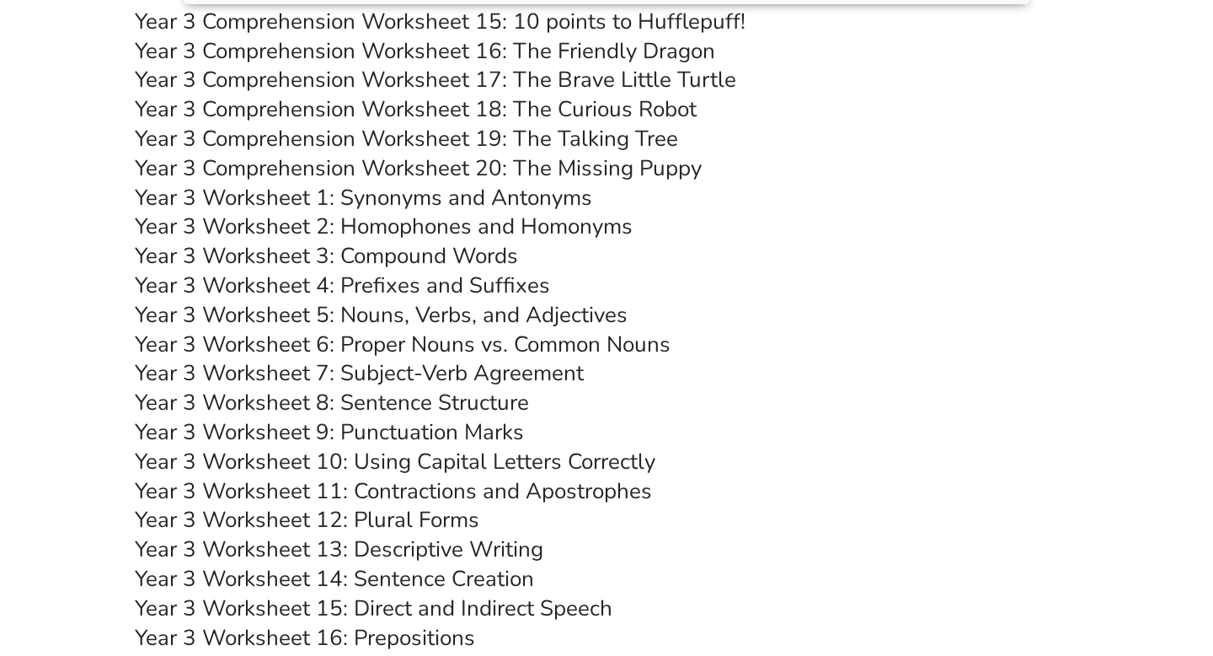
click at [383, 377] on link "Year 3 Worksheet 7: Subject-Verb Agreement" at bounding box center [359, 372] width 449 height 29
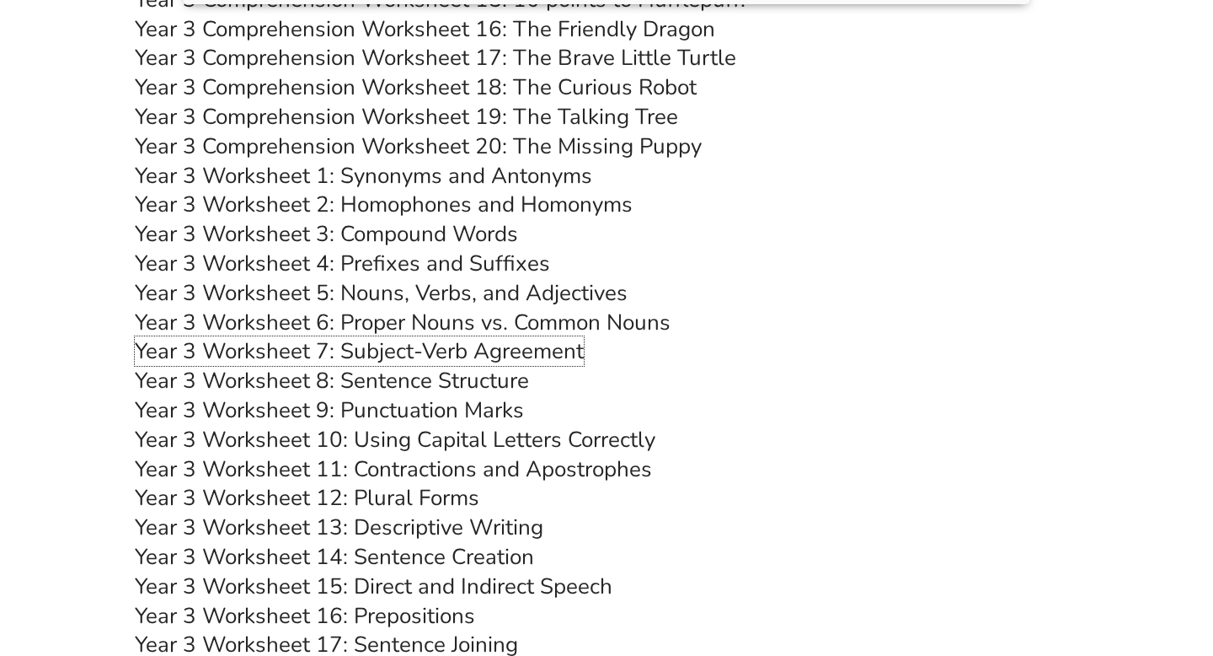
scroll to position [5696, 0]
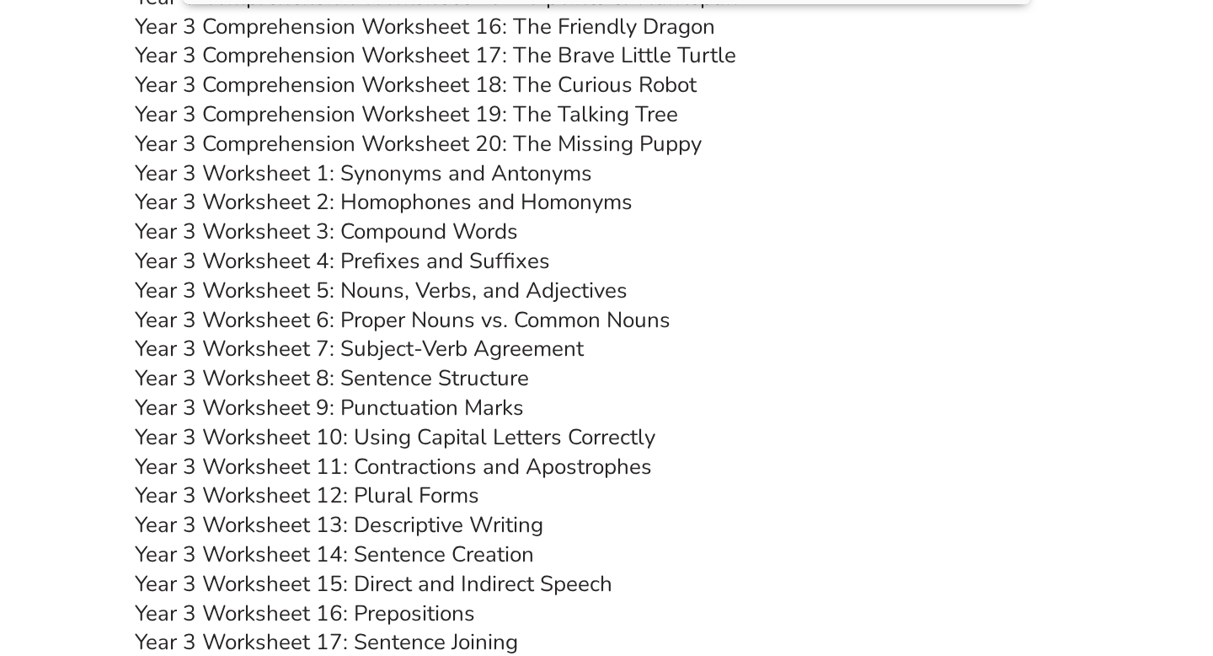
click at [432, 370] on link "Year 3 Worksheet 8: Sentence Structure" at bounding box center [332, 377] width 394 height 29
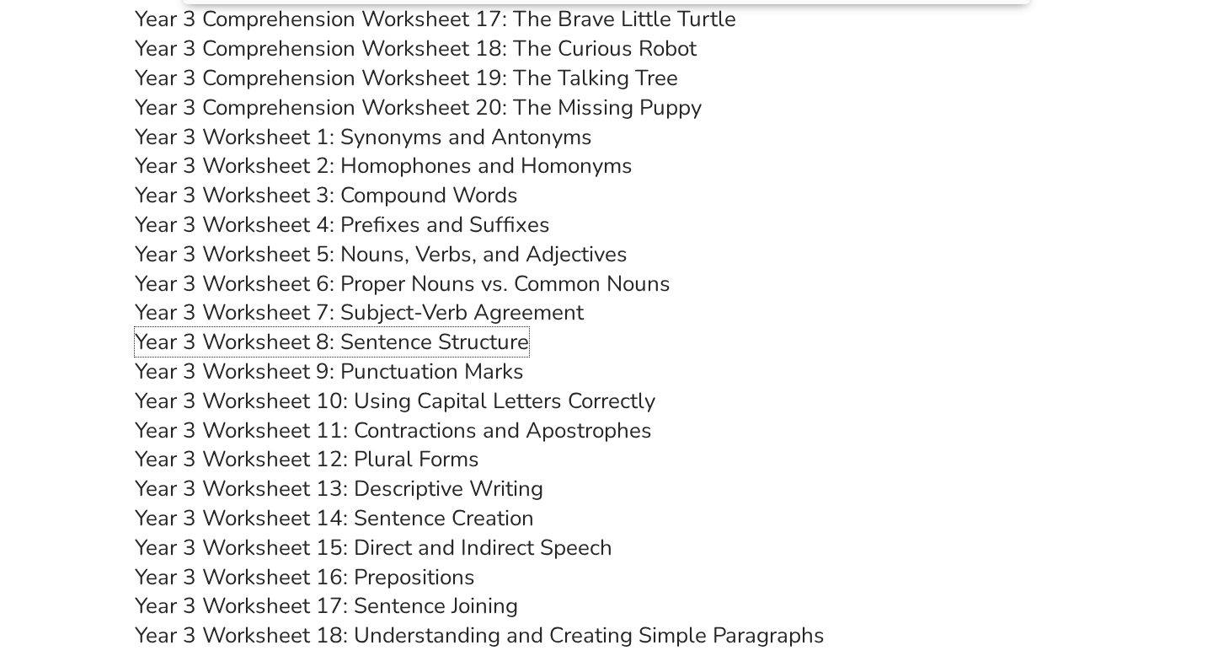
scroll to position [5737, 0]
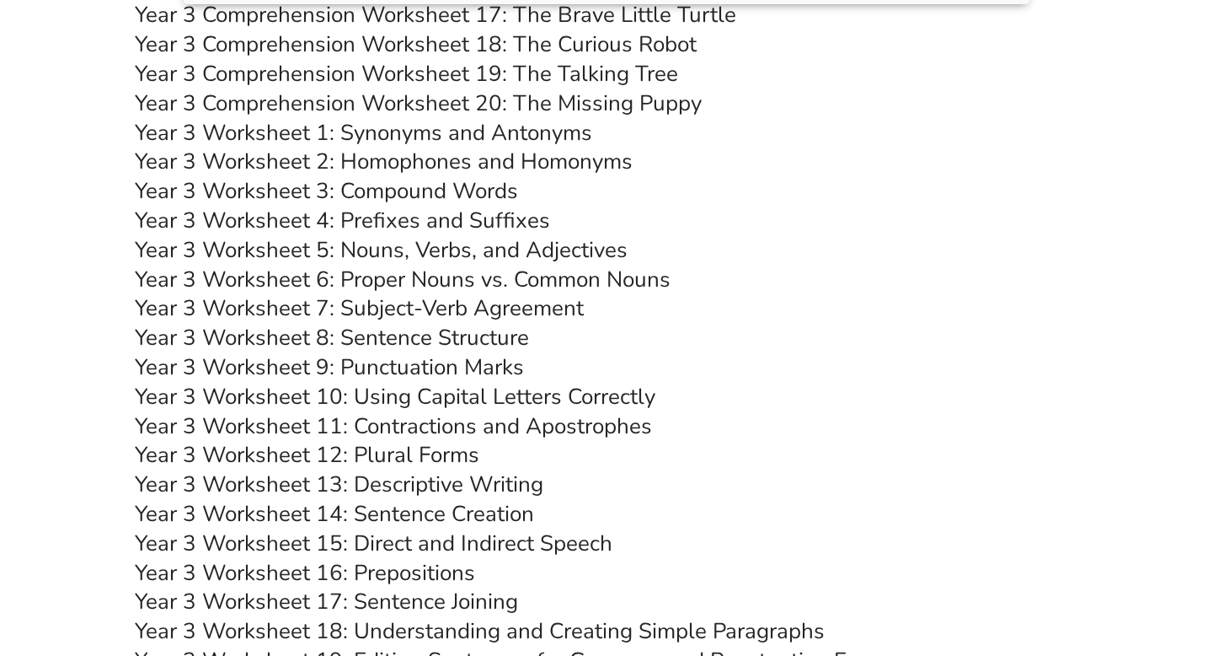
click at [490, 399] on link "Year 3 Worksheet 10: Using Capital Letters Correctly" at bounding box center [395, 396] width 521 height 29
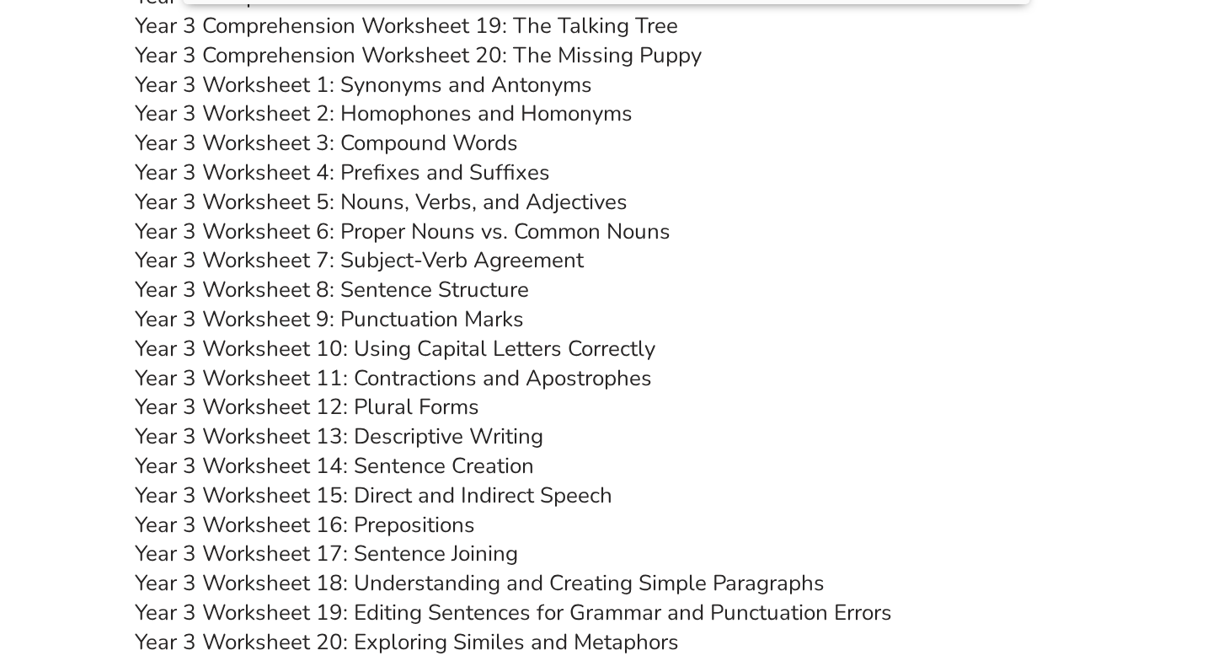
scroll to position [5795, 0]
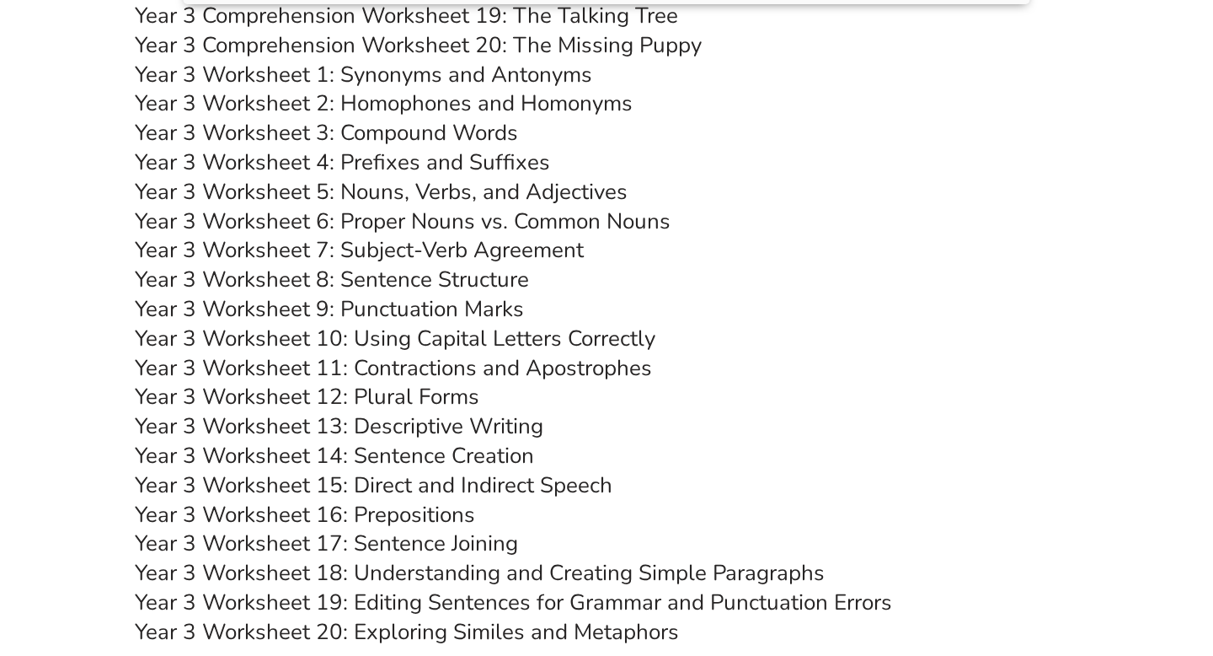
click at [438, 429] on link "Year 3 Worksheet 13: Descriptive Writing" at bounding box center [339, 425] width 409 height 29
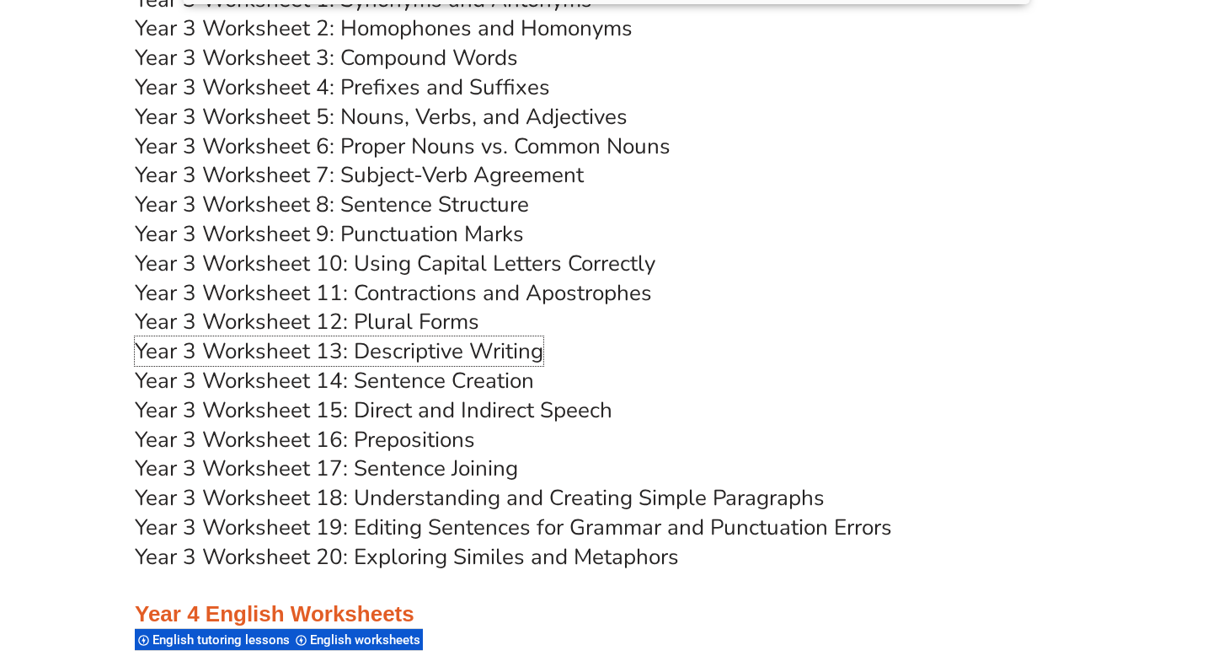
scroll to position [5888, 0]
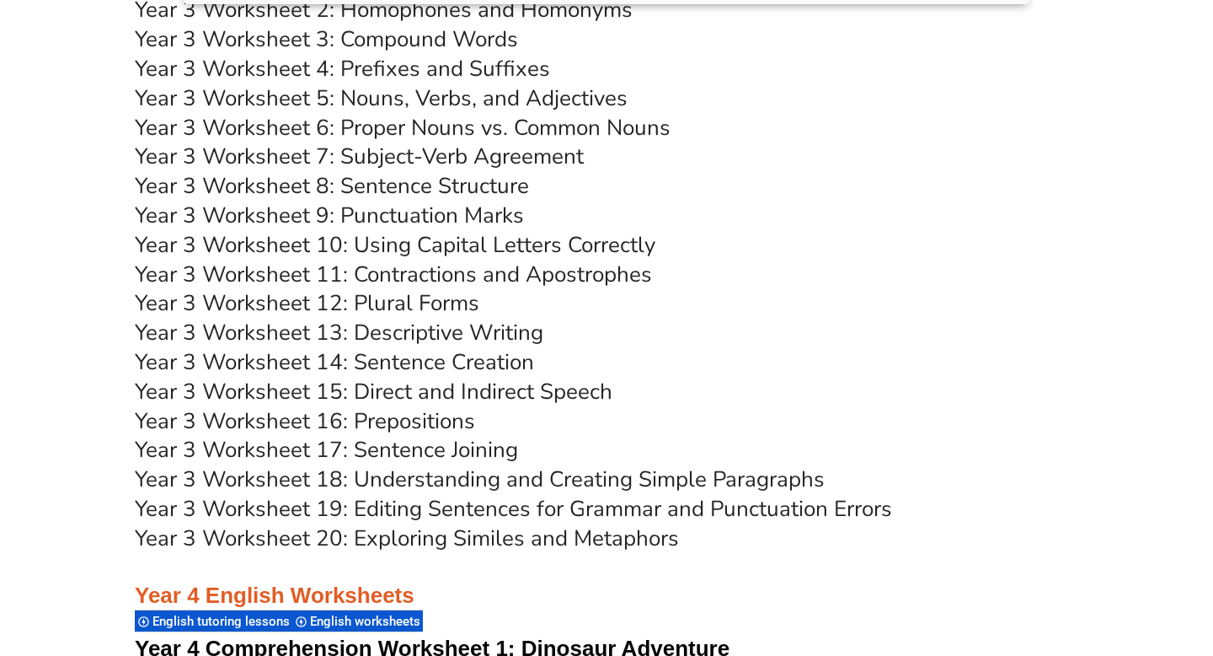
click at [420, 368] on link "Year 3 Worksheet 14: Sentence Creation" at bounding box center [334, 361] width 399 height 29
